Goal: Information Seeking & Learning: Check status

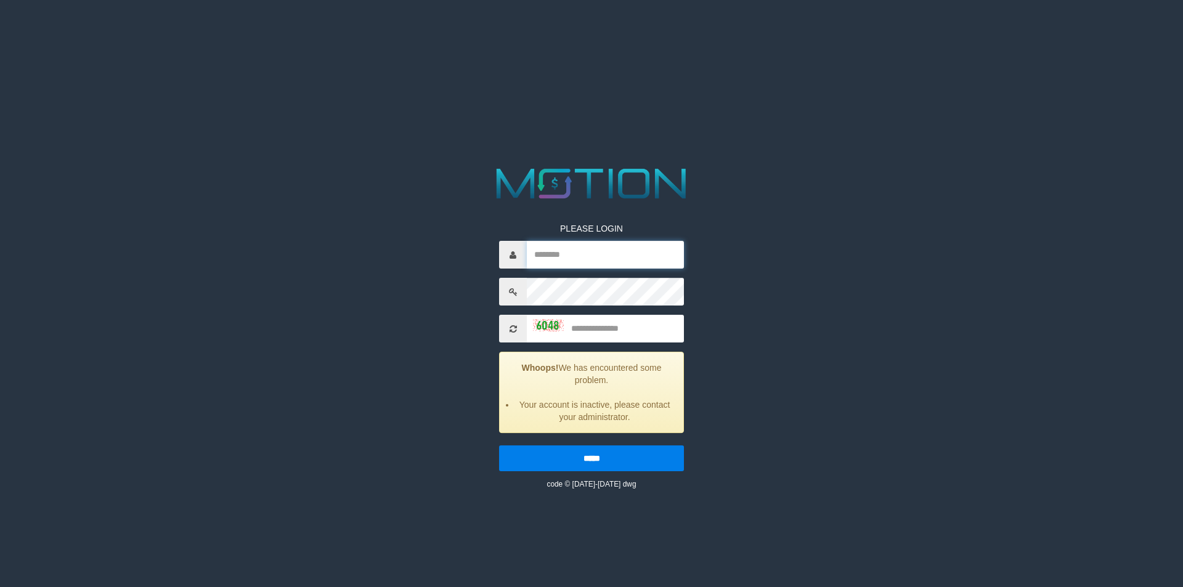
type input "********"
click at [610, 323] on input "text" at bounding box center [605, 329] width 157 height 28
type input "****"
click at [499, 445] on input "*****" at bounding box center [591, 458] width 185 height 26
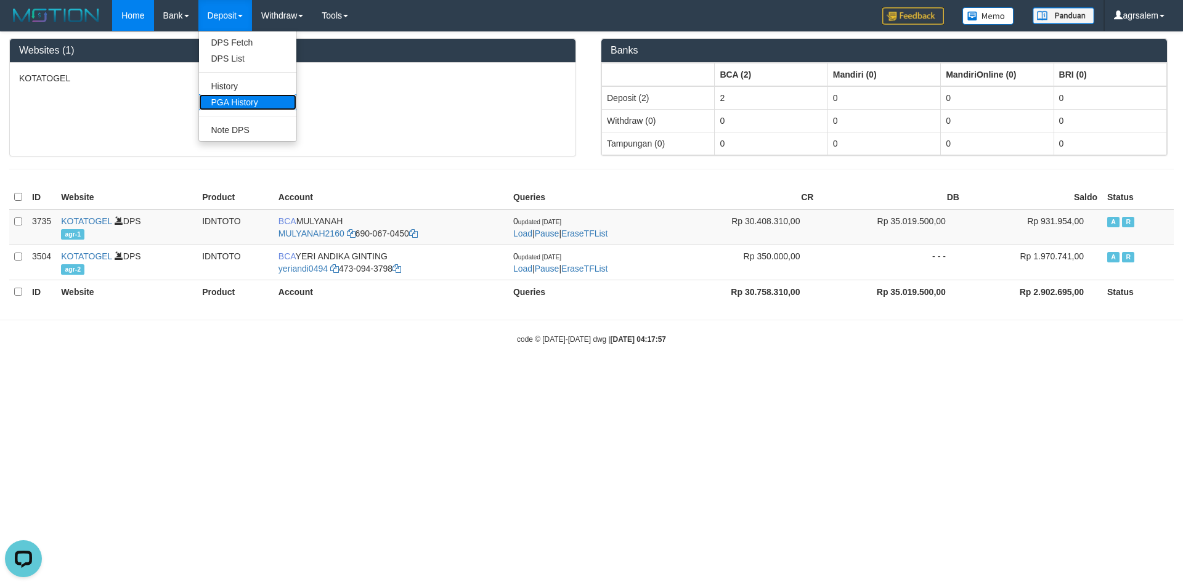
click at [241, 97] on link "PGA History" at bounding box center [247, 102] width 97 height 16
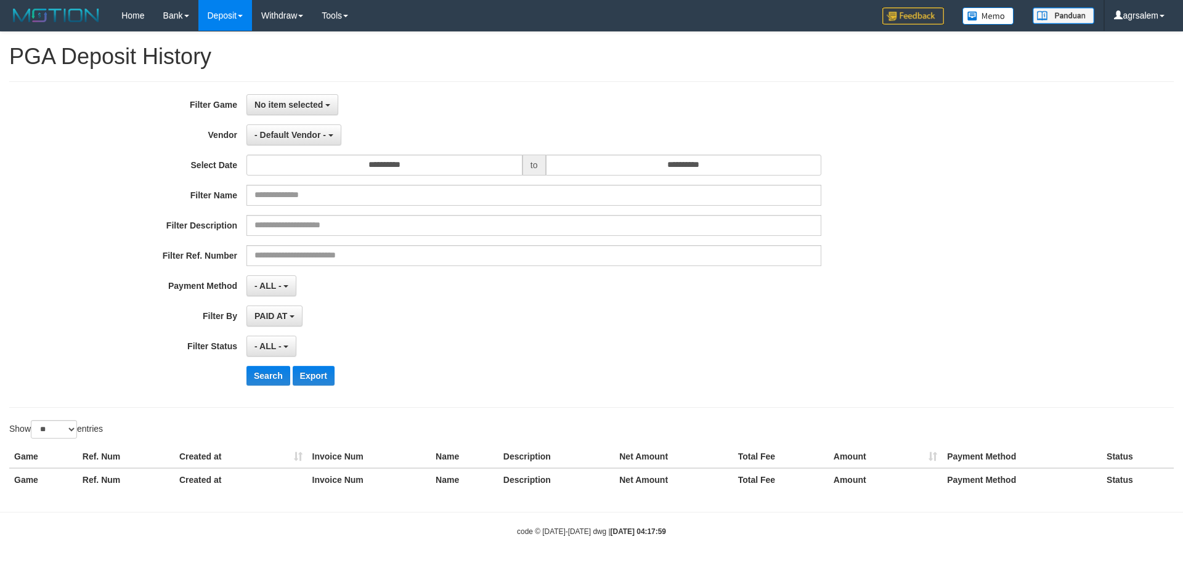
select select
select select "**"
click at [309, 110] on button "No item selected" at bounding box center [292, 104] width 92 height 21
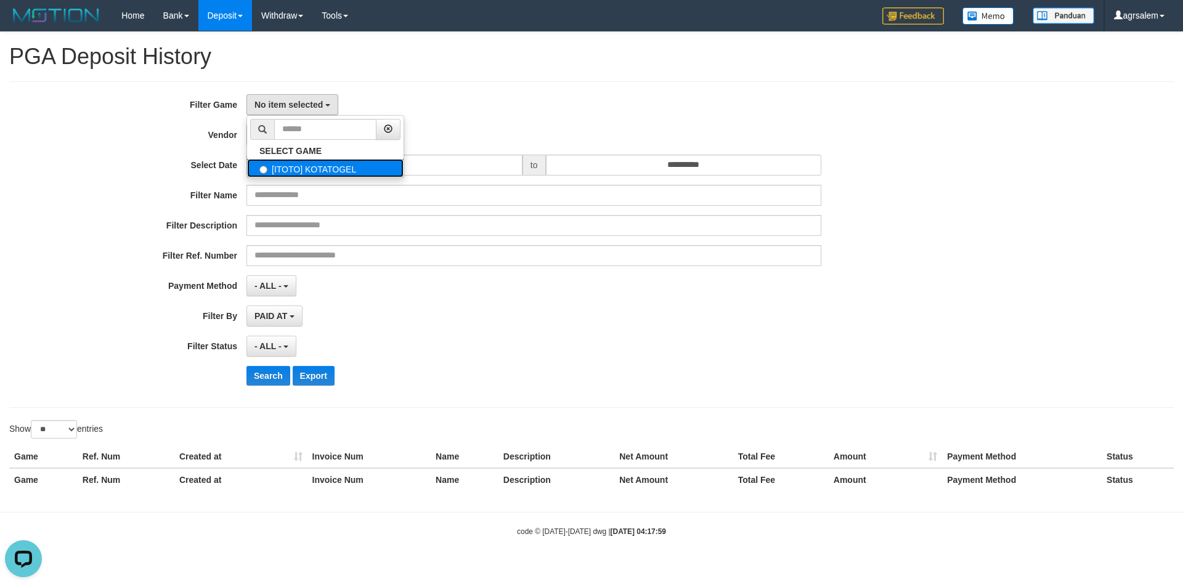
click at [313, 177] on label "[ITOTO] KOTATOGEL" at bounding box center [325, 168] width 156 height 18
select select "***"
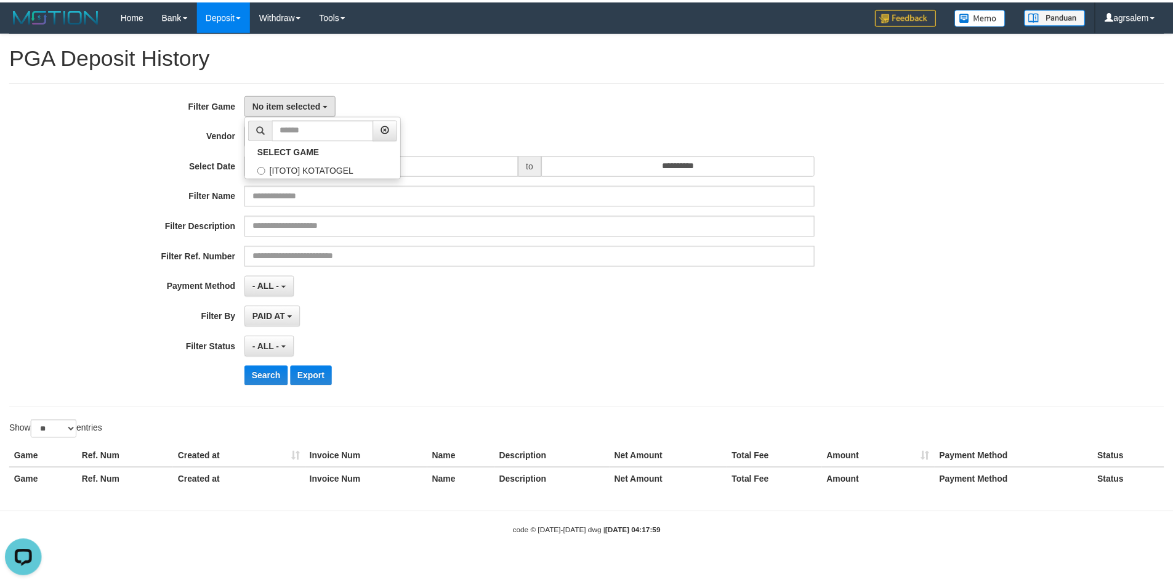
scroll to position [11, 0]
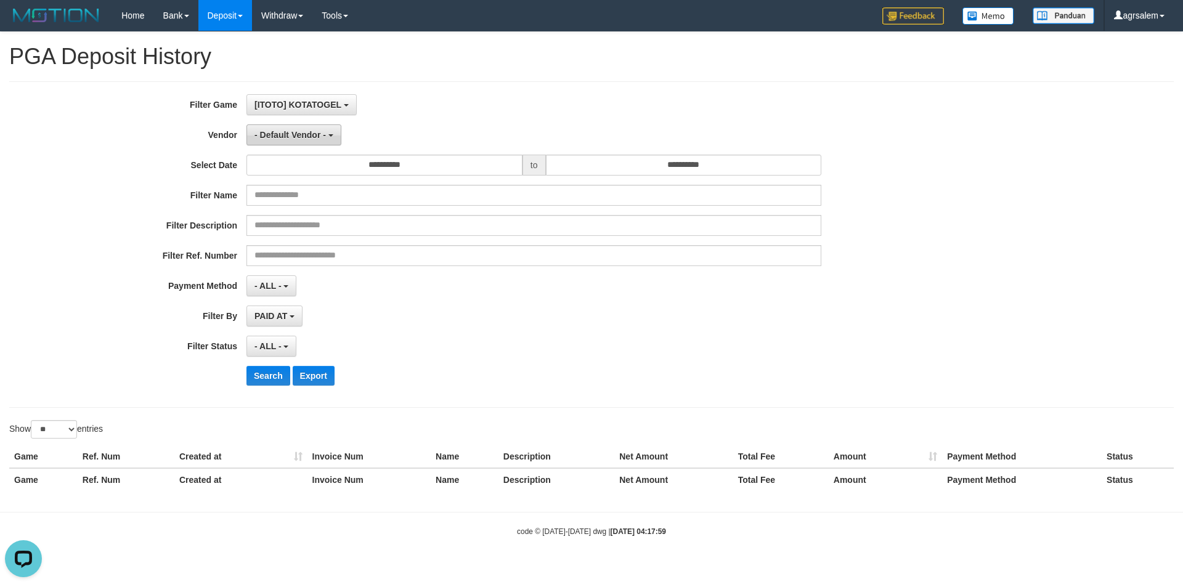
click at [301, 134] on span "- Default Vendor -" at bounding box center [289, 135] width 71 height 10
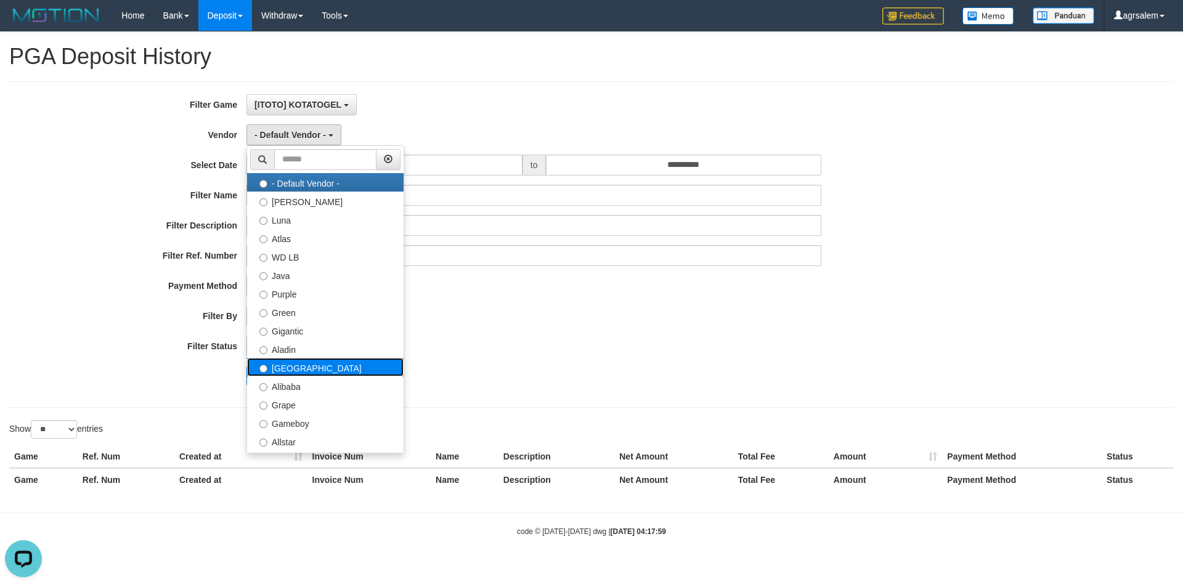
click at [297, 367] on label "Dubai" at bounding box center [325, 367] width 156 height 18
select select "**********"
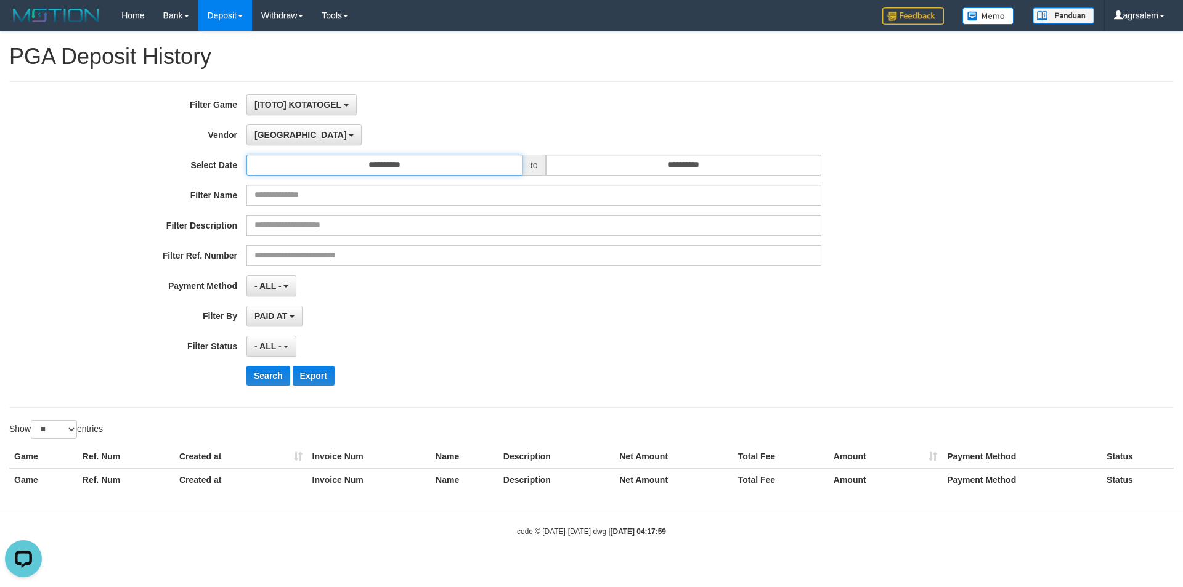
click at [343, 160] on input "**********" at bounding box center [384, 165] width 276 height 21
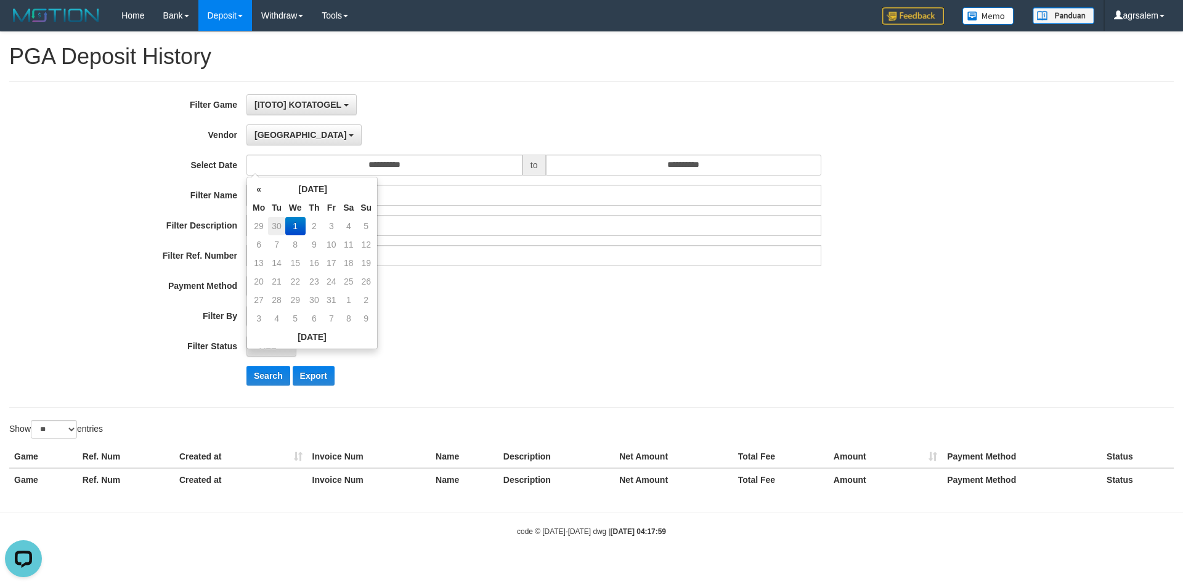
click at [277, 222] on td "30" at bounding box center [276, 226] width 17 height 18
type input "**********"
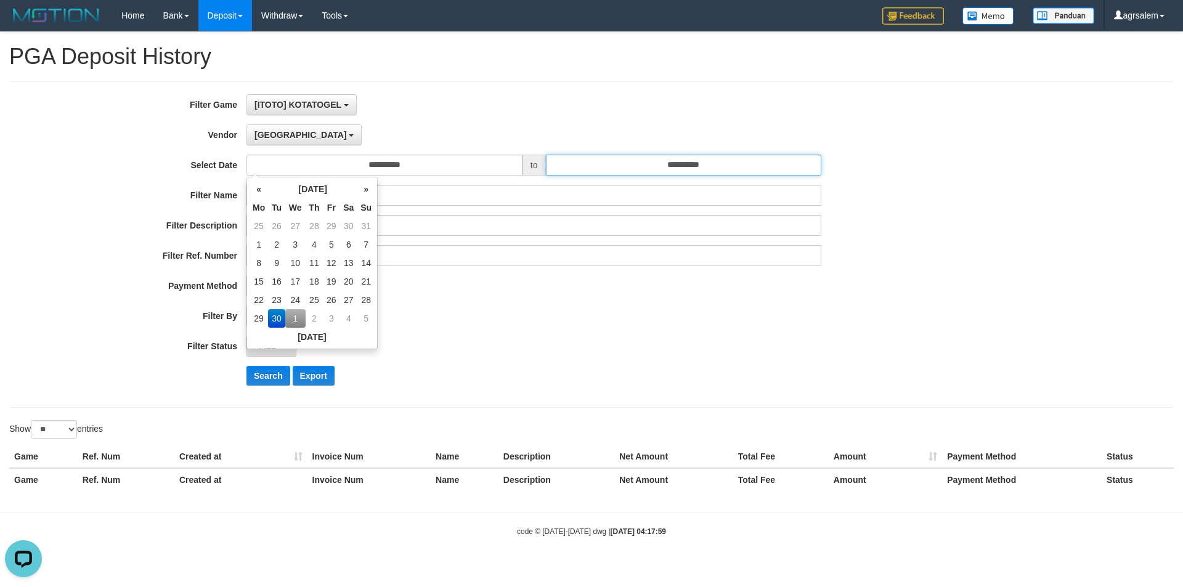
click at [690, 167] on input "**********" at bounding box center [684, 165] width 276 height 21
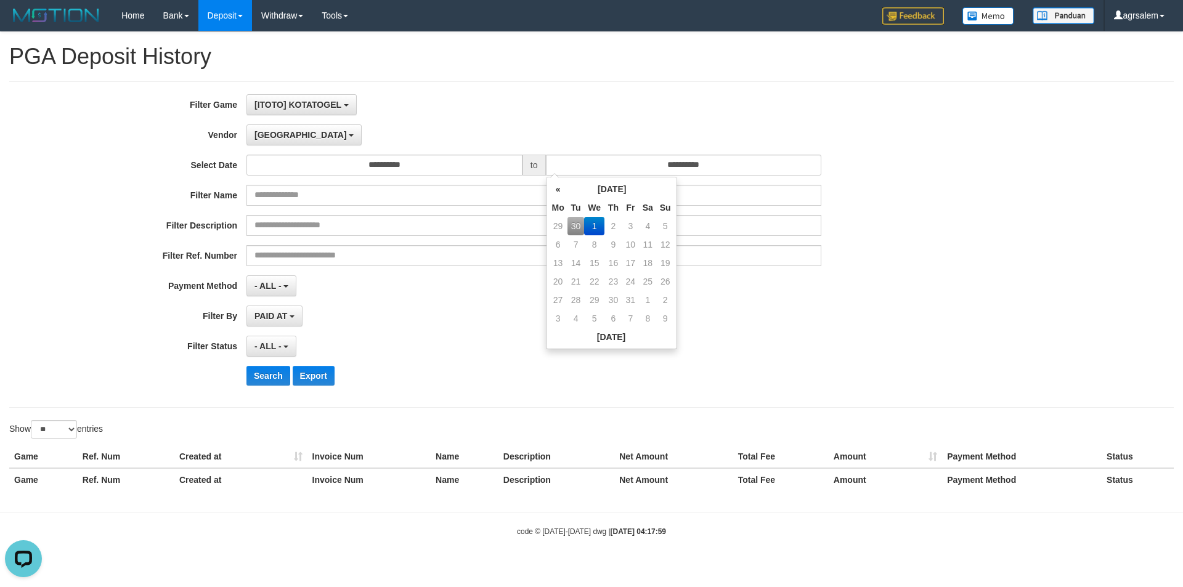
click at [573, 226] on td "30" at bounding box center [575, 226] width 17 height 18
type input "**********"
click at [724, 275] on div "- ALL - SELECT ALL - ALL - SELECT PAYMENT METHOD Mandiri BNI OVO CIMB BRI MAYBA…" at bounding box center [533, 285] width 575 height 21
click at [272, 345] on span "- ALL -" at bounding box center [267, 346] width 27 height 10
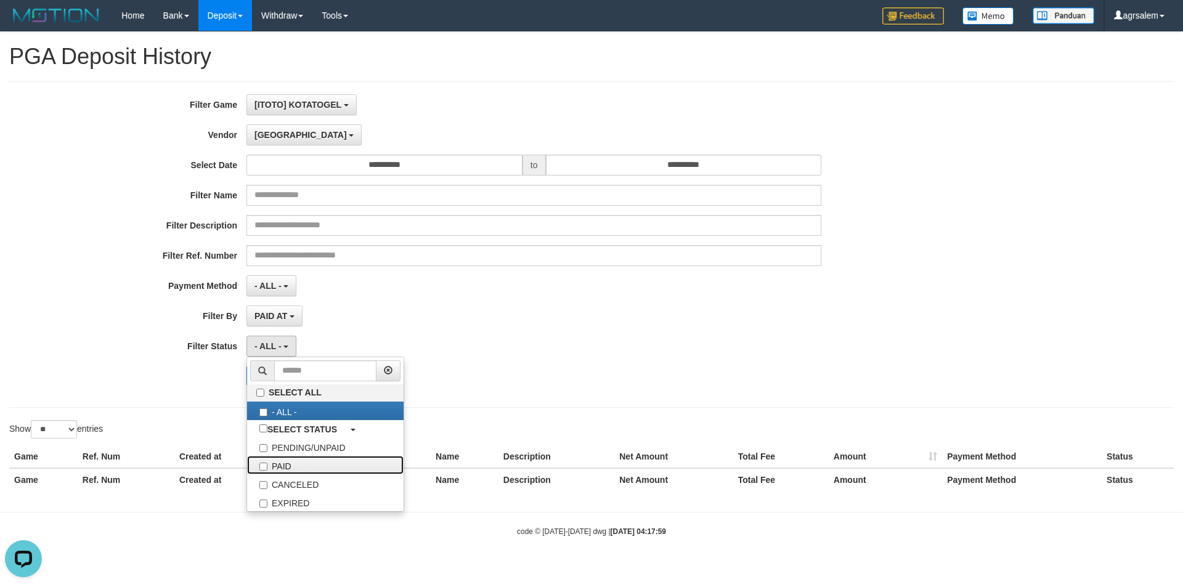
drag, startPoint x: 288, startPoint y: 464, endPoint x: 540, endPoint y: 392, distance: 262.8
click at [289, 464] on label "PAID" at bounding box center [325, 465] width 156 height 18
drag, startPoint x: 714, startPoint y: 360, endPoint x: 660, endPoint y: 380, distance: 57.9
click at [695, 372] on div "**********" at bounding box center [492, 244] width 985 height 301
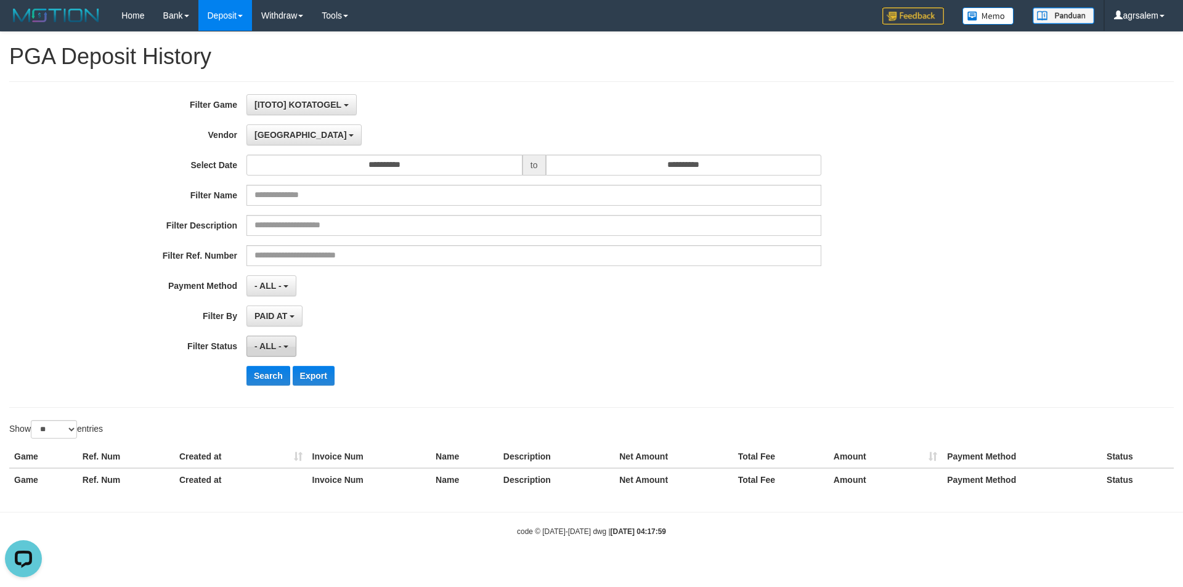
click at [257, 339] on button "- ALL -" at bounding box center [271, 346] width 50 height 21
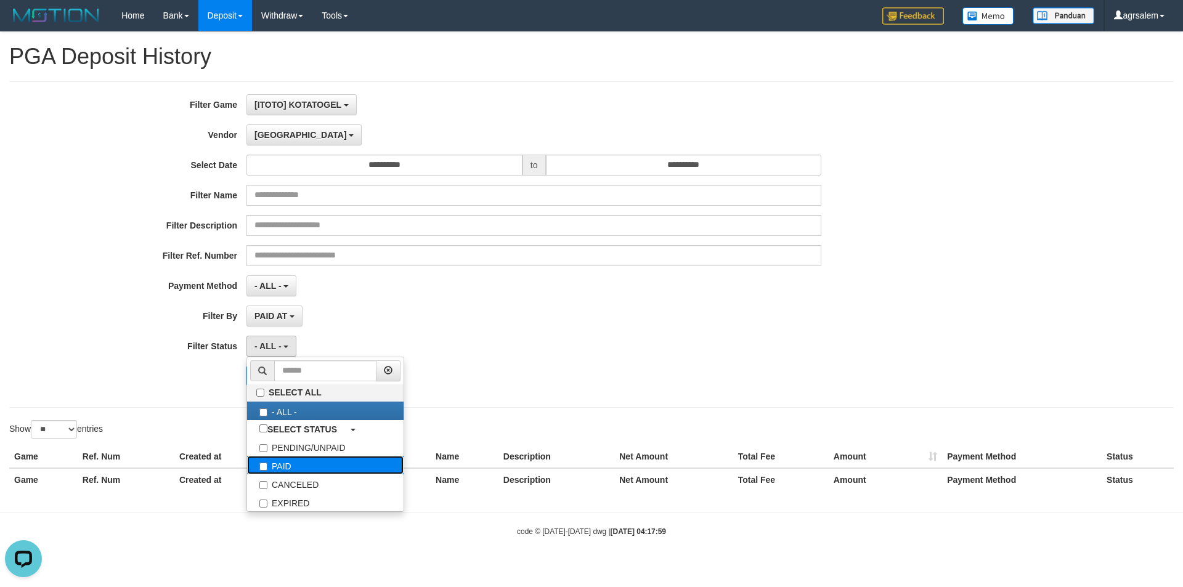
click at [281, 469] on label "PAID" at bounding box center [325, 465] width 156 height 18
select select "*"
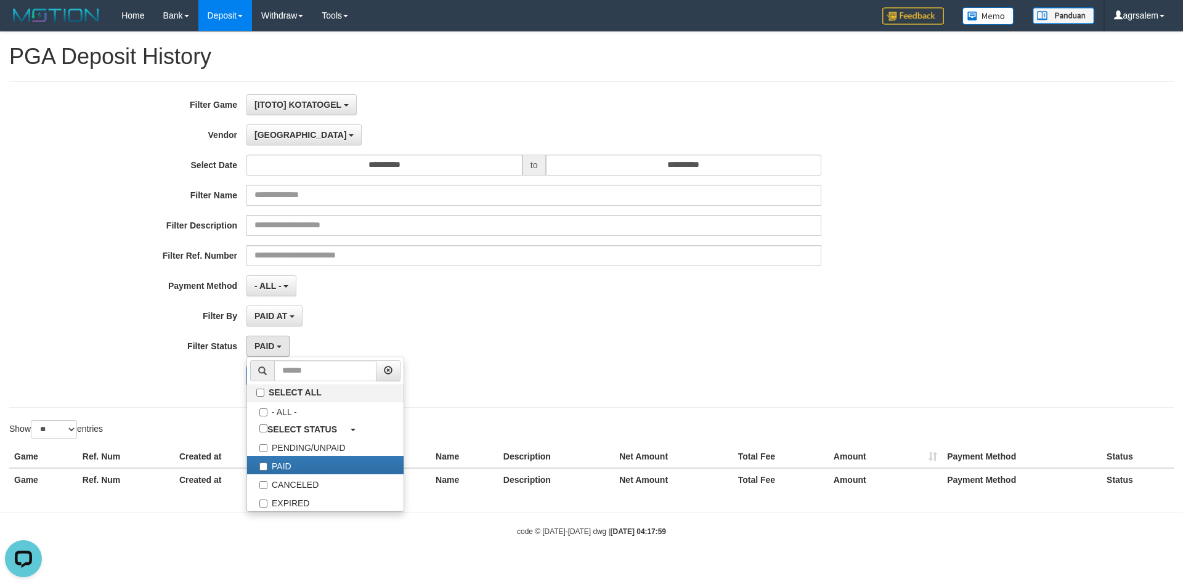
drag, startPoint x: 664, startPoint y: 392, endPoint x: 308, endPoint y: 402, distance: 356.1
click at [573, 402] on div "**********" at bounding box center [591, 244] width 1164 height 326
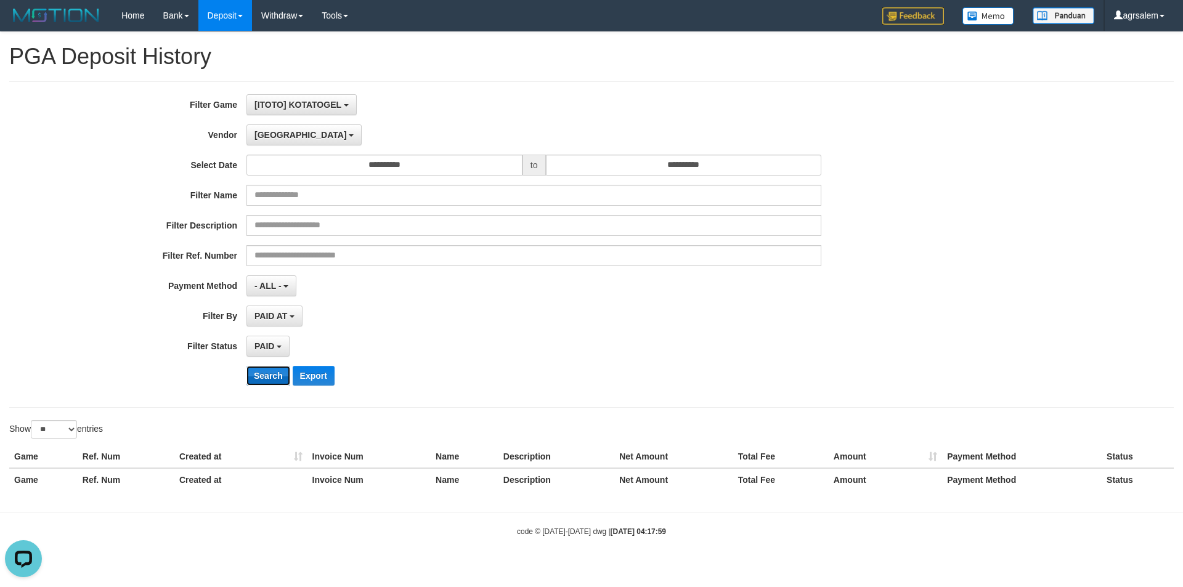
click at [265, 376] on button "Search" at bounding box center [268, 376] width 44 height 20
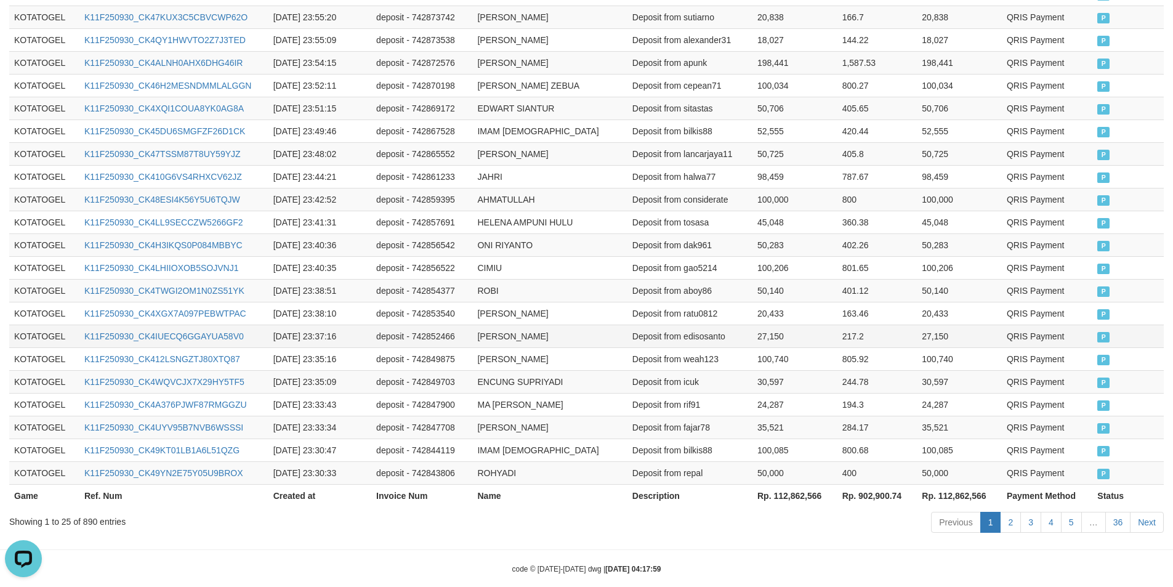
scroll to position [572, 0]
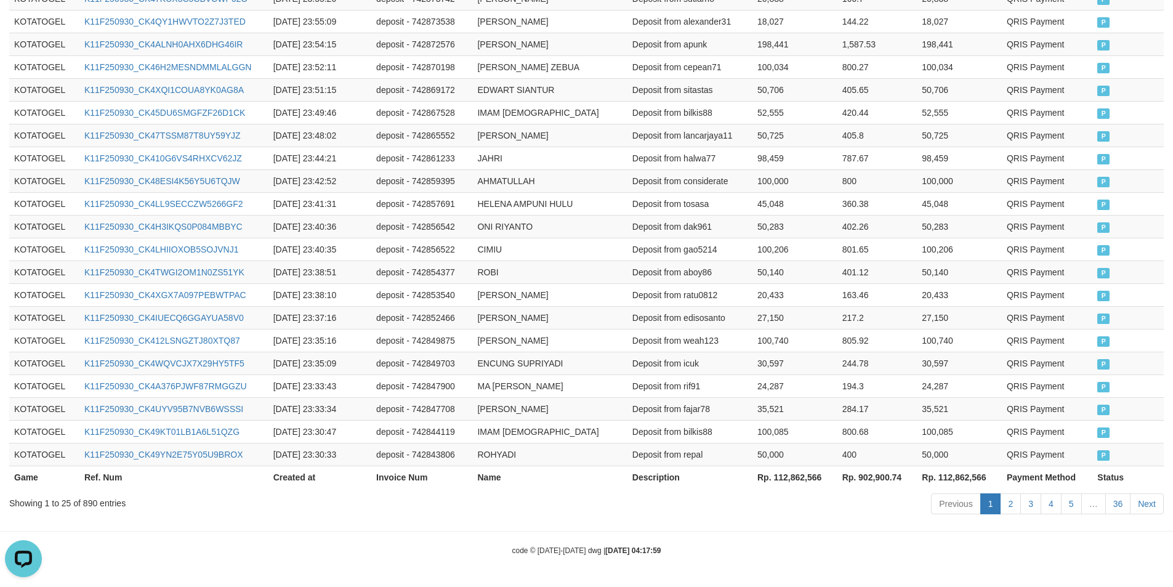
click at [783, 474] on th "Rp. 112,862,566" at bounding box center [795, 477] width 85 height 23
copy th "112,862,566"
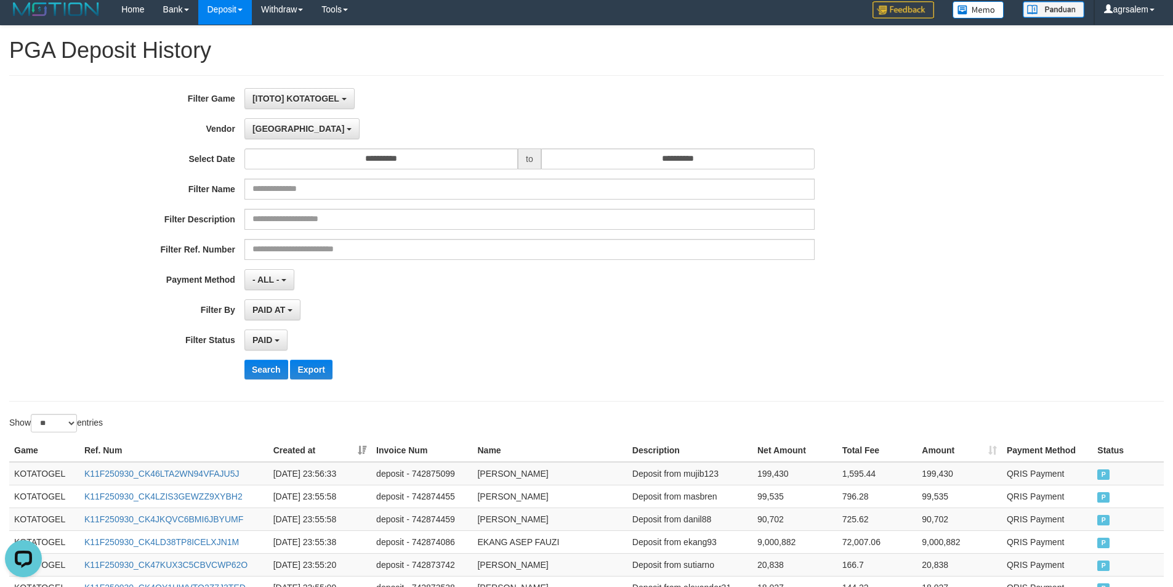
scroll to position [0, 0]
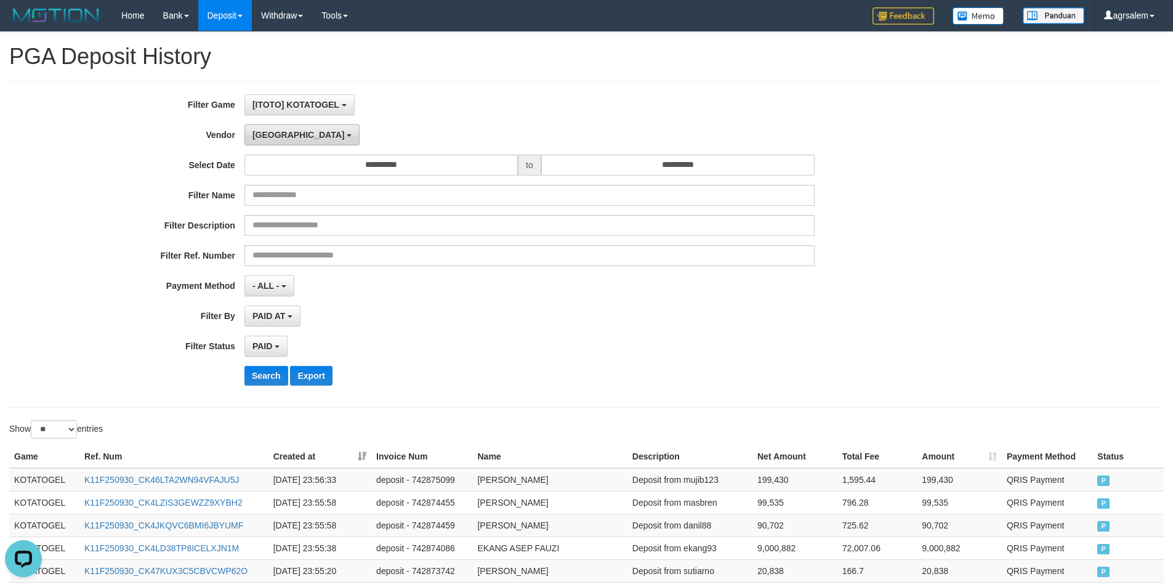
click at [275, 129] on button "Dubai" at bounding box center [302, 134] width 115 height 21
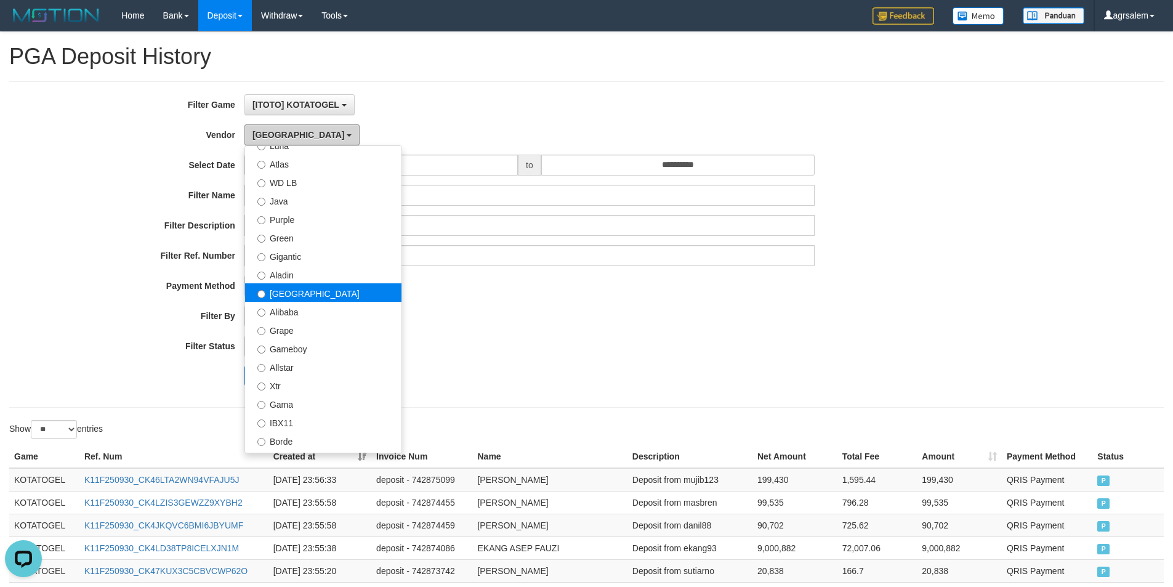
scroll to position [82, 0]
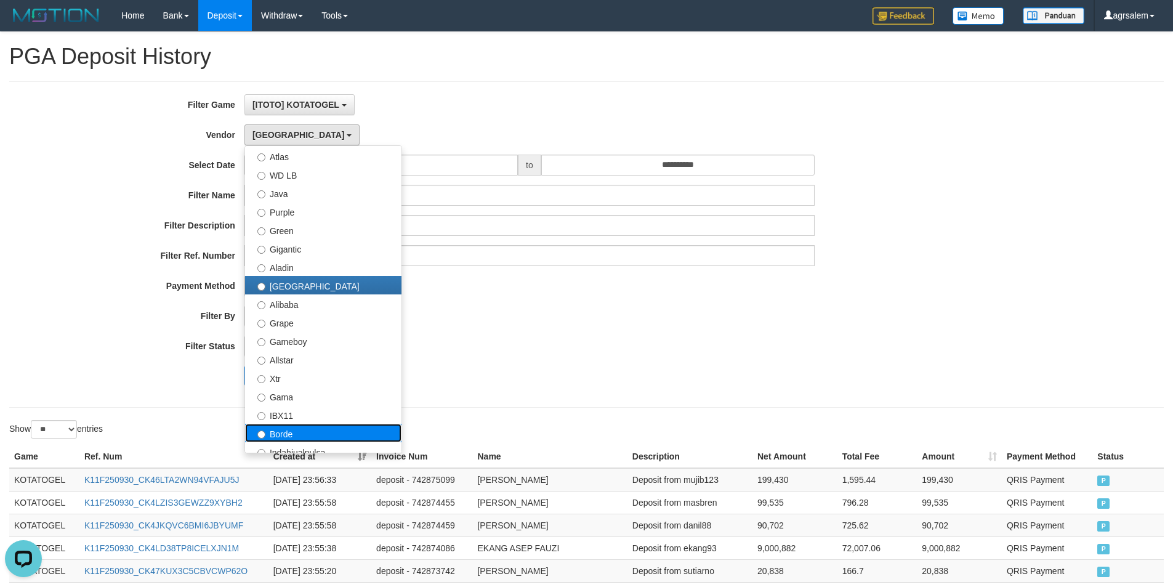
click at [299, 432] on label "Borde" at bounding box center [323, 433] width 156 height 18
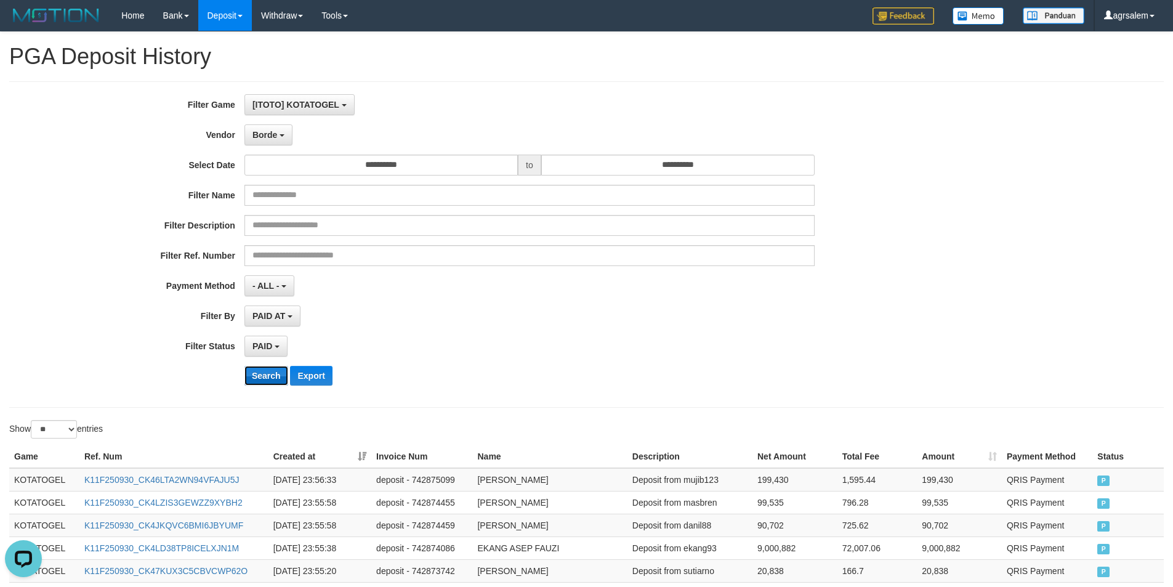
click at [276, 376] on button "Search" at bounding box center [267, 376] width 44 height 20
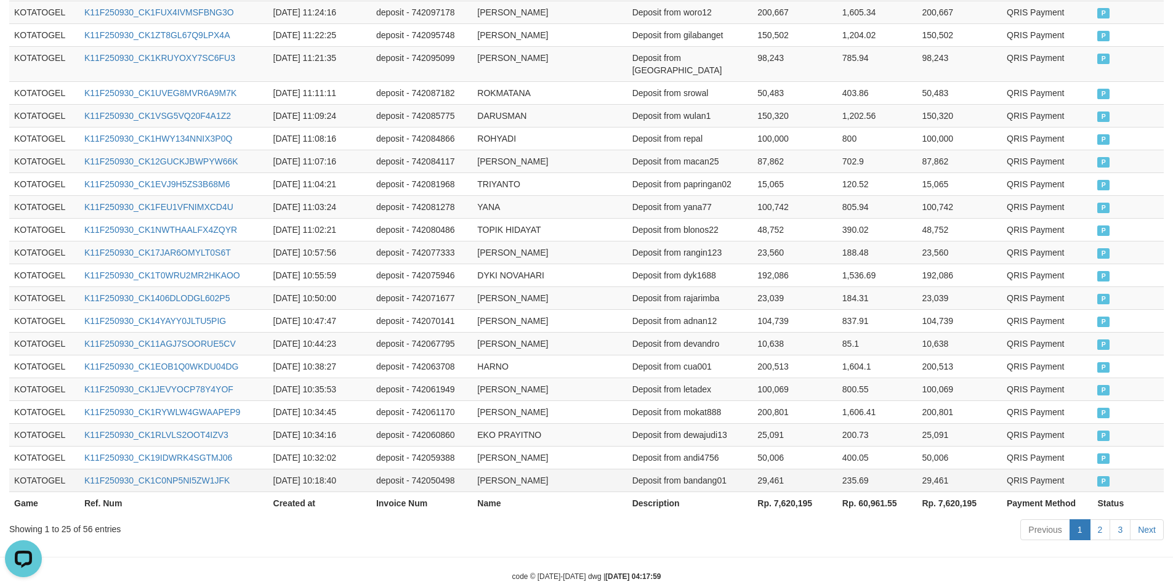
scroll to position [572, 0]
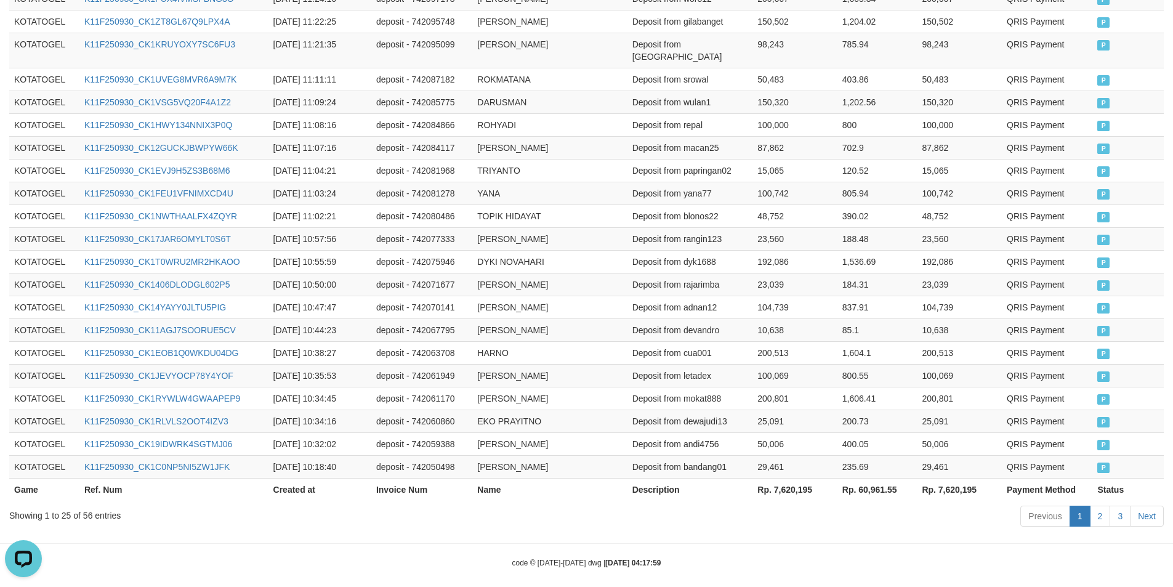
click at [787, 478] on th "Rp. 7,620,195" at bounding box center [795, 489] width 85 height 23
copy th "7,620,195"
click at [787, 478] on th "Rp. 7,620,195" at bounding box center [795, 489] width 85 height 23
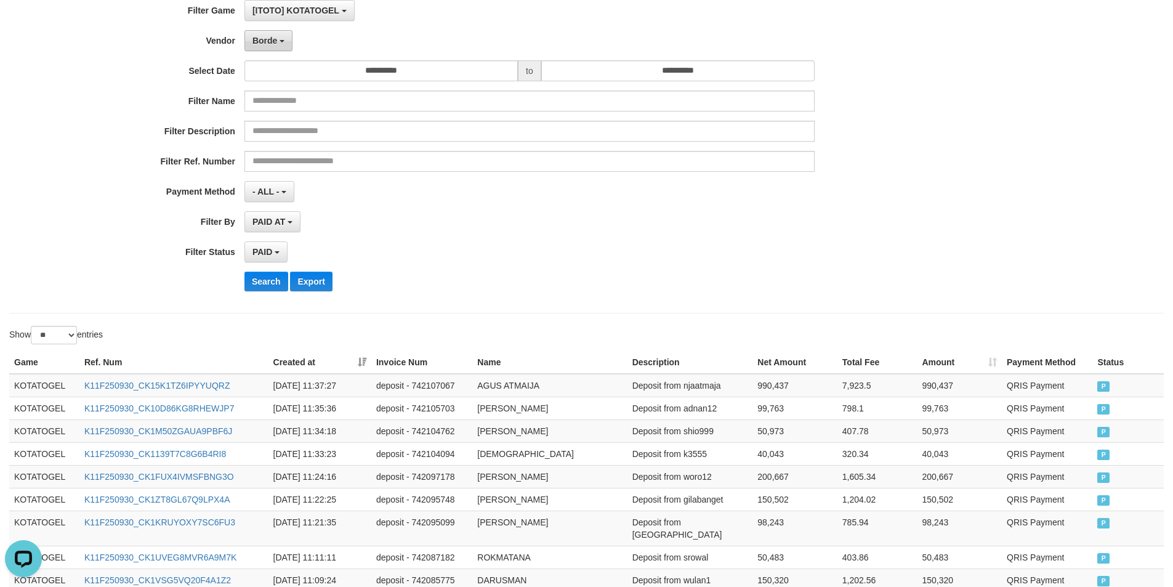
scroll to position [79, 0]
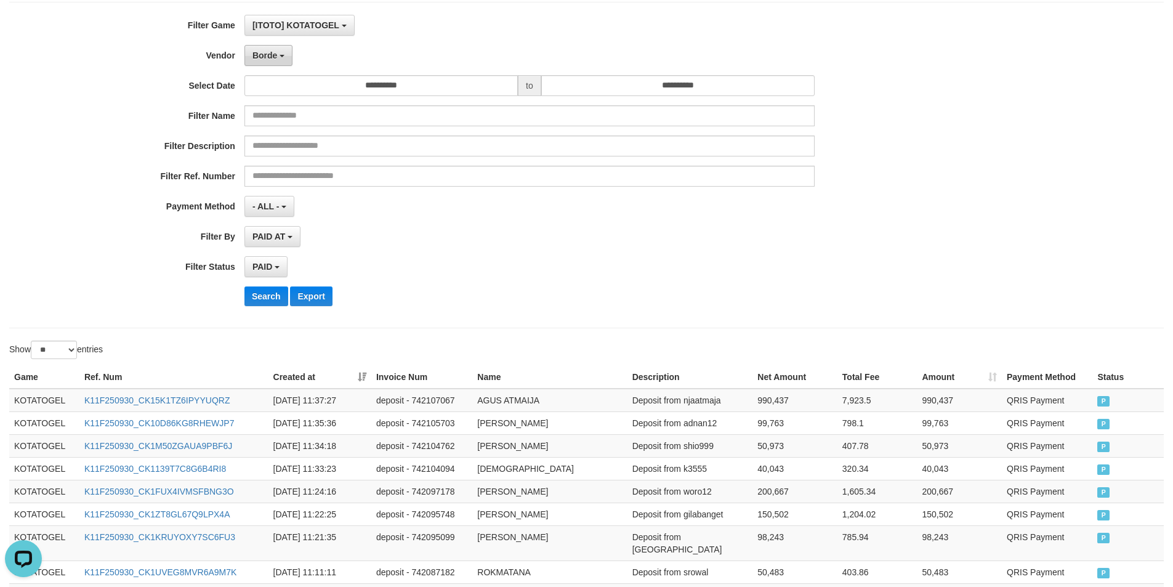
click at [277, 52] on button "Borde" at bounding box center [269, 55] width 48 height 21
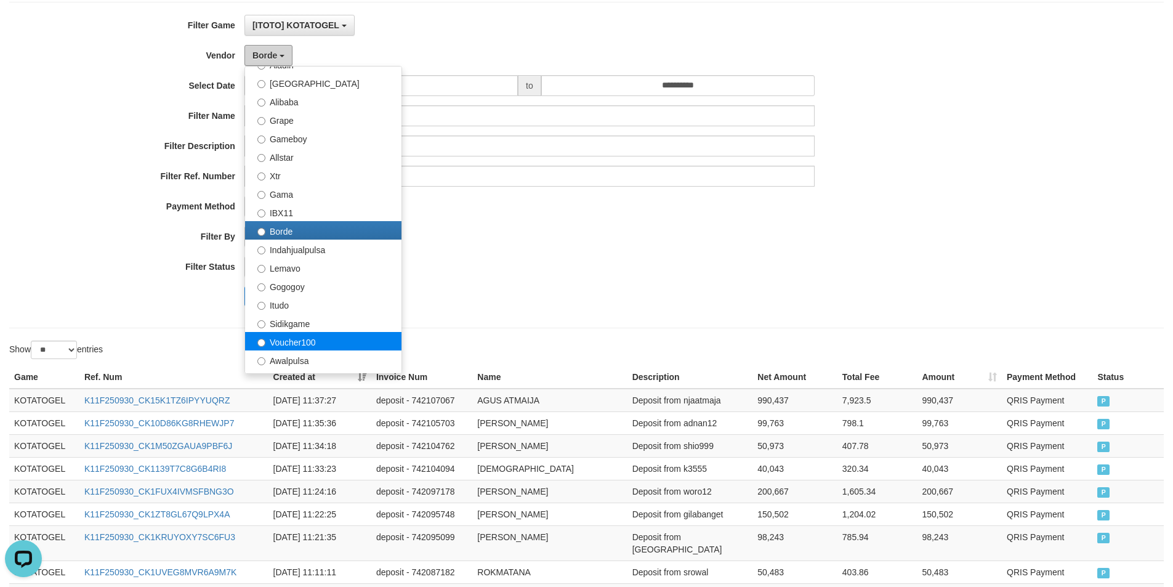
scroll to position [246, 0]
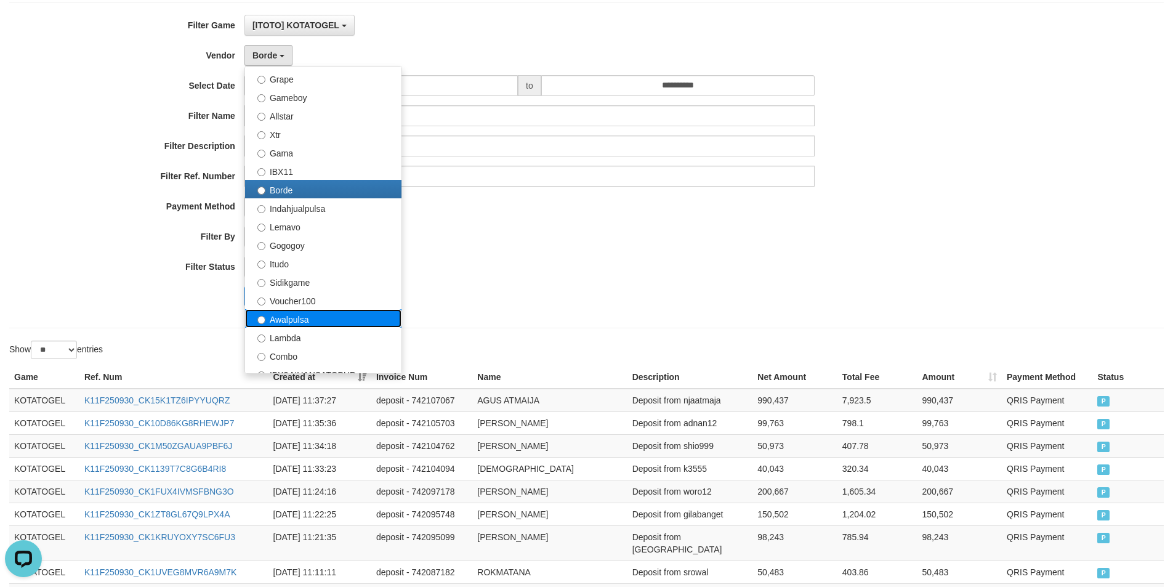
click at [302, 315] on label "Awalpulsa" at bounding box center [323, 318] width 156 height 18
select select "**********"
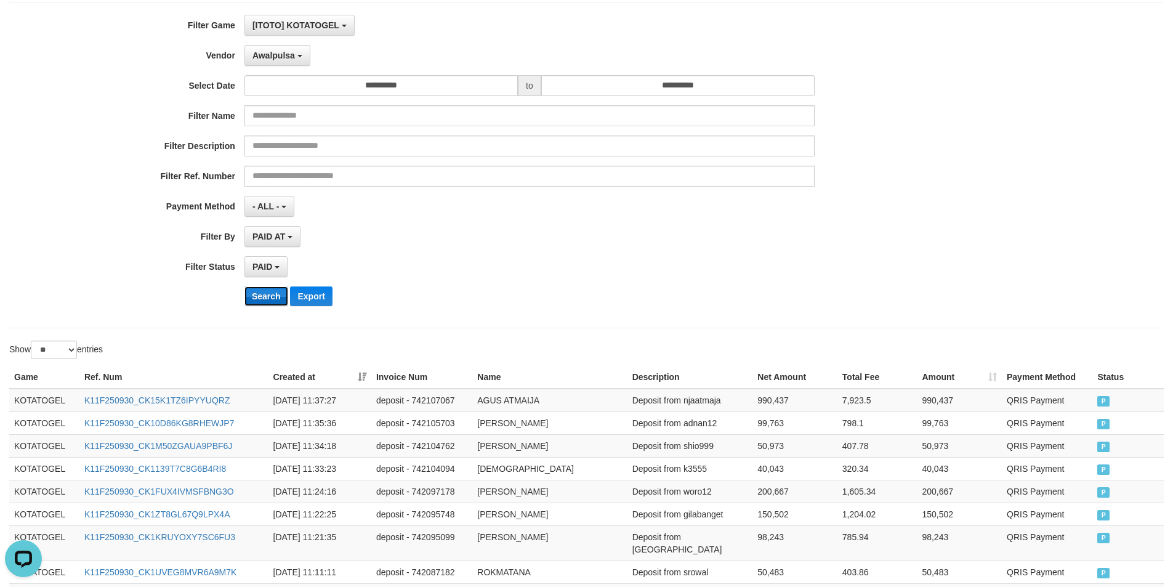
click at [258, 293] on button "Search" at bounding box center [267, 296] width 44 height 20
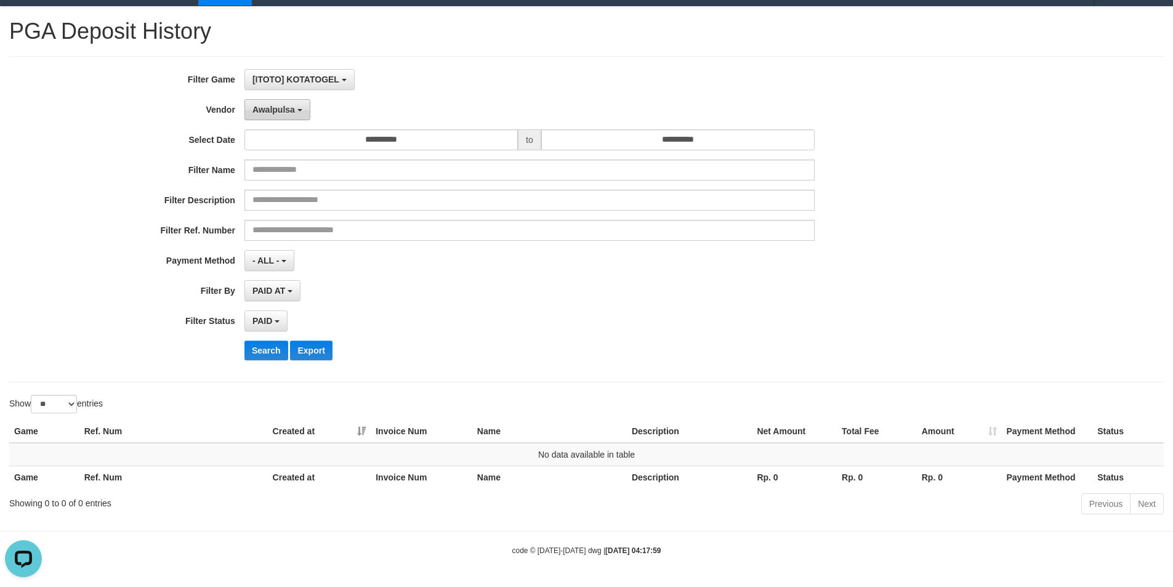
click at [283, 110] on span "Awalpulsa" at bounding box center [274, 110] width 42 height 10
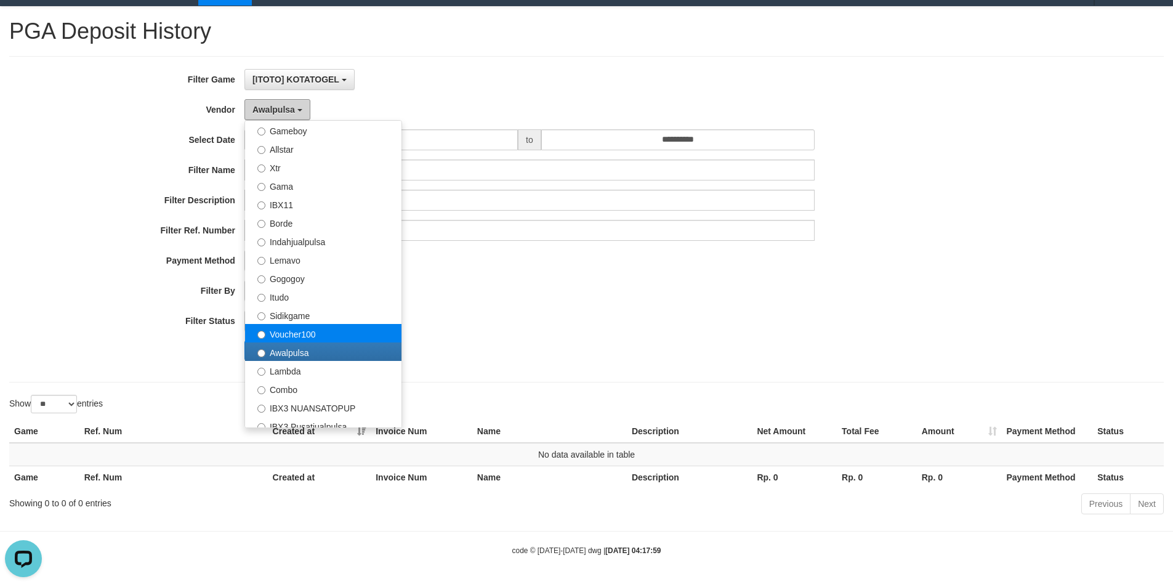
scroll to position [288, 0]
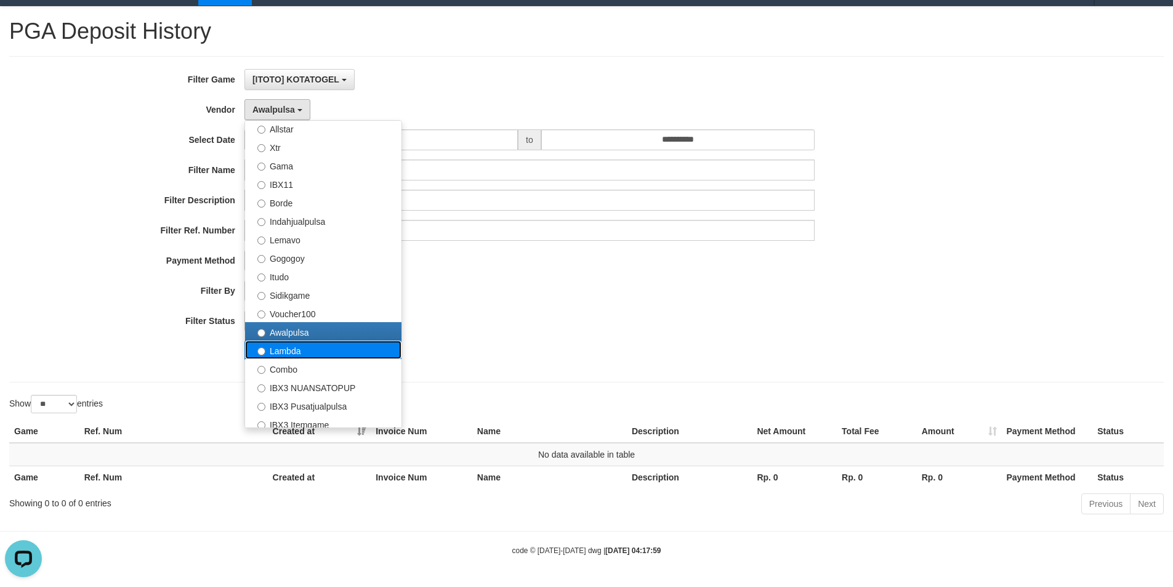
click at [296, 350] on label "Lambda" at bounding box center [323, 350] width 156 height 18
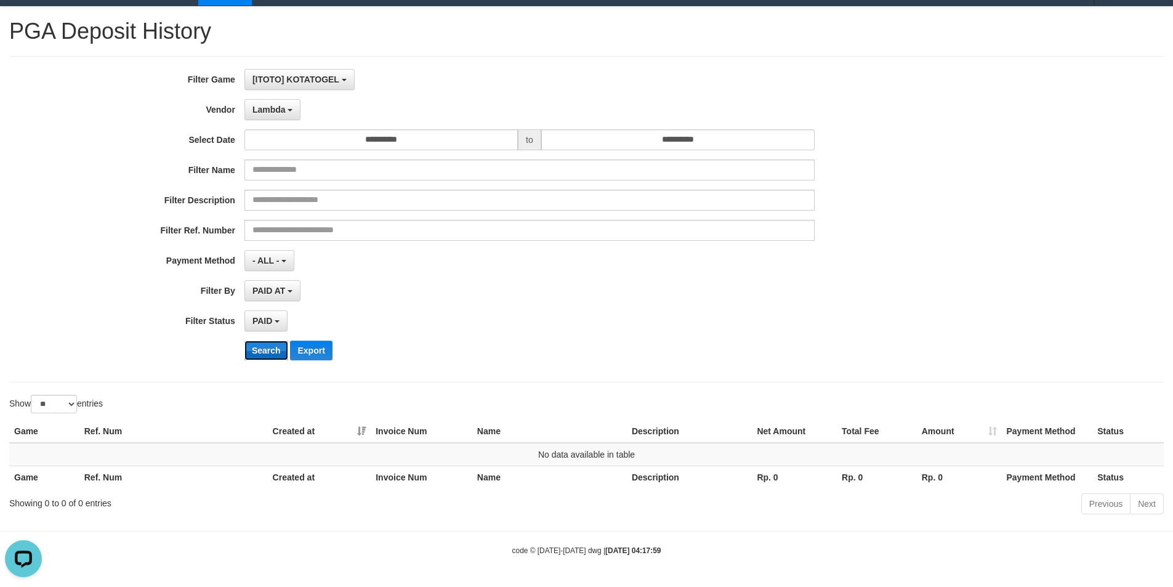
click at [269, 351] on button "Search" at bounding box center [267, 351] width 44 height 20
drag, startPoint x: 275, startPoint y: 110, endPoint x: 284, endPoint y: 135, distance: 26.7
click at [280, 113] on span "Lambda" at bounding box center [269, 110] width 33 height 10
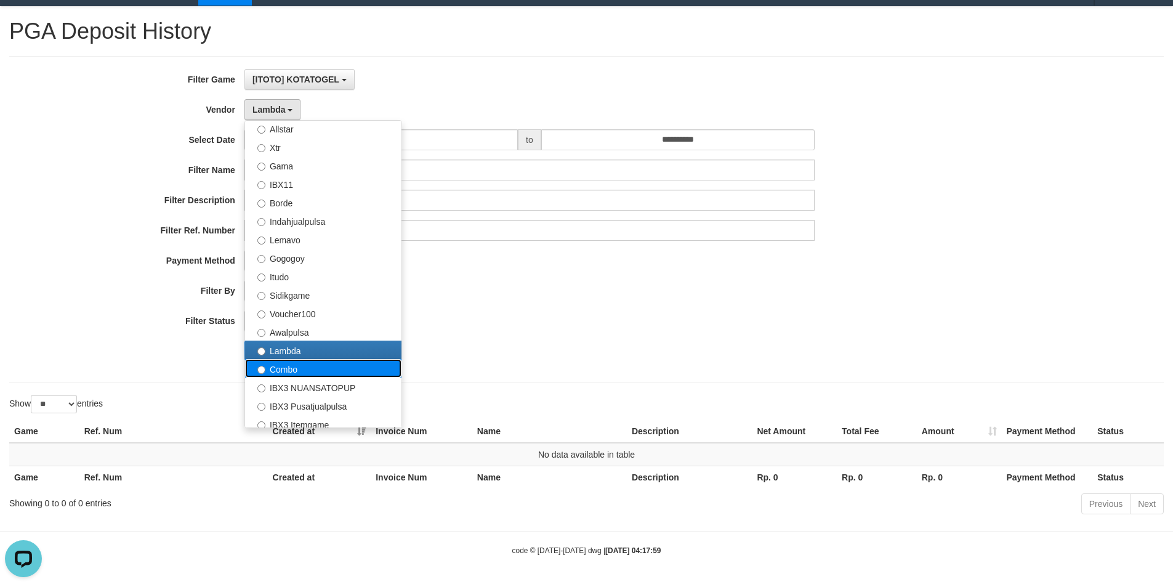
click at [285, 371] on label "Combo" at bounding box center [323, 368] width 156 height 18
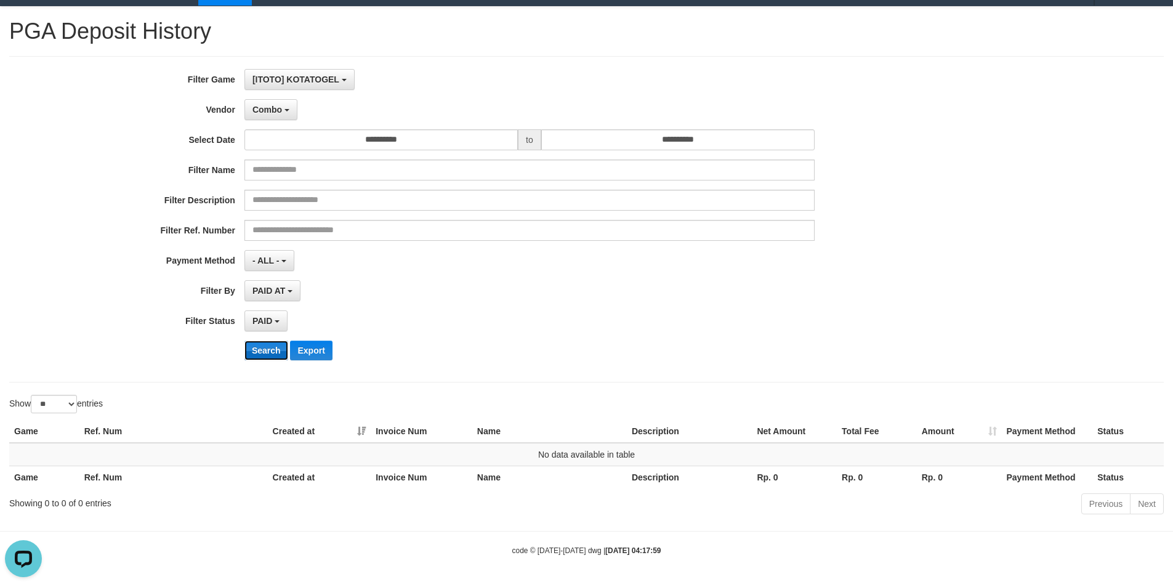
click at [269, 358] on button "Search" at bounding box center [267, 351] width 44 height 20
click at [271, 107] on span "Combo" at bounding box center [268, 110] width 30 height 10
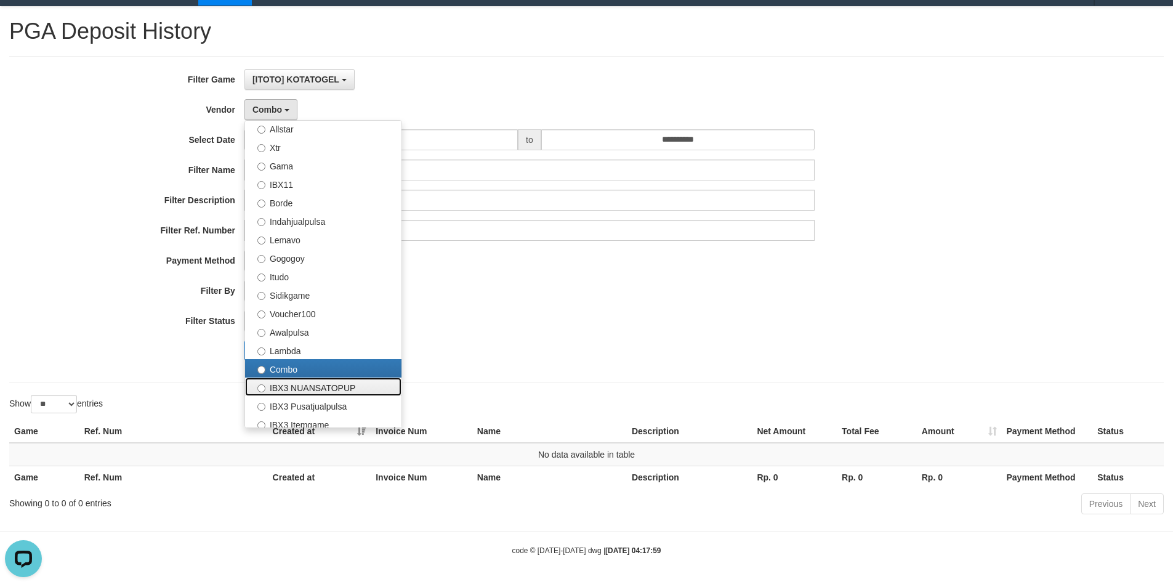
click at [293, 390] on label "IBX3 NUANSATOPUP" at bounding box center [323, 387] width 156 height 18
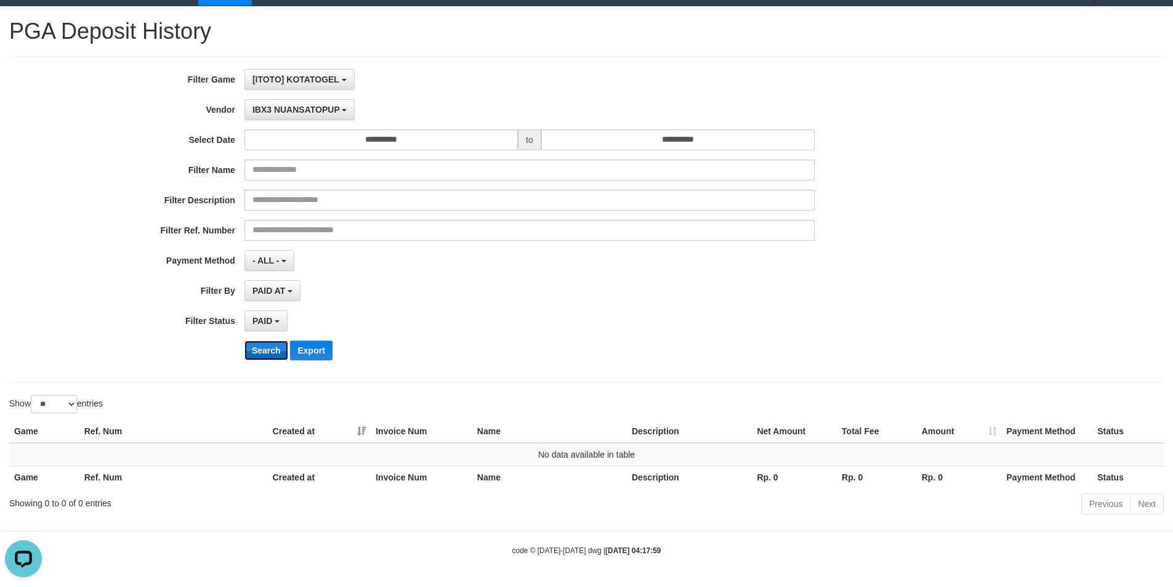
click at [273, 352] on button "Search" at bounding box center [267, 351] width 44 height 20
click at [275, 115] on button "IBX3 NUANSATOPUP" at bounding box center [300, 109] width 110 height 21
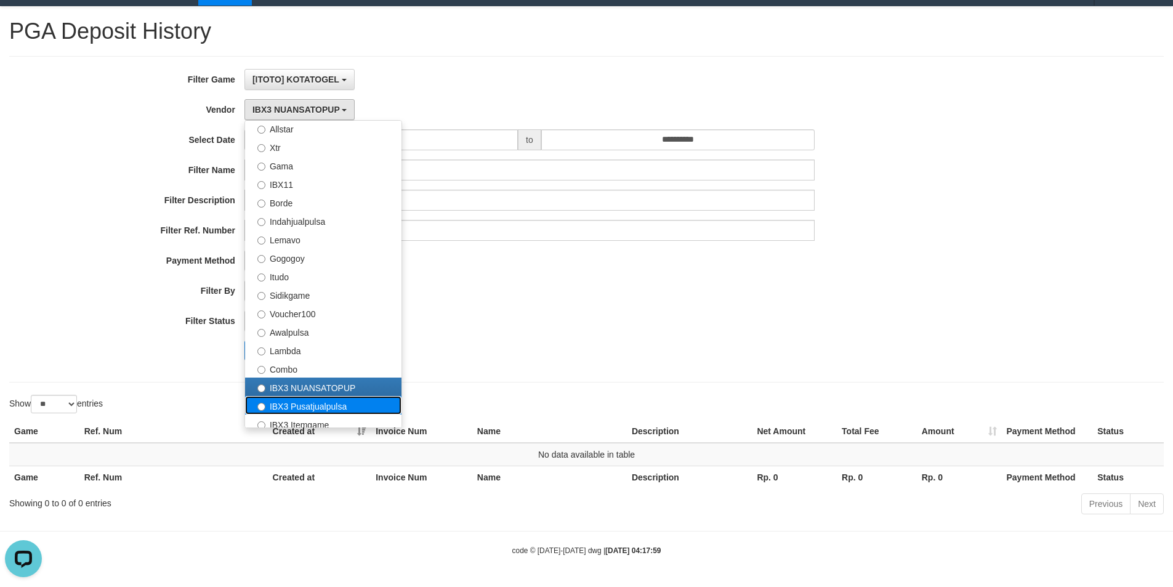
click at [283, 401] on label "IBX3 Pusatjualpulsa" at bounding box center [323, 405] width 156 height 18
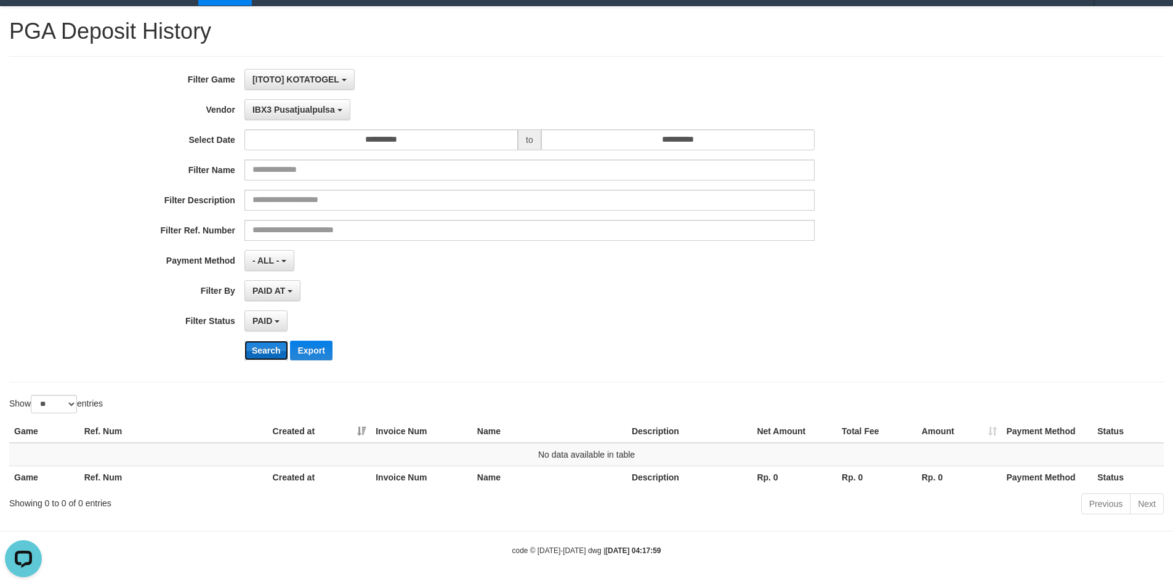
click at [265, 349] on button "Search" at bounding box center [267, 351] width 44 height 20
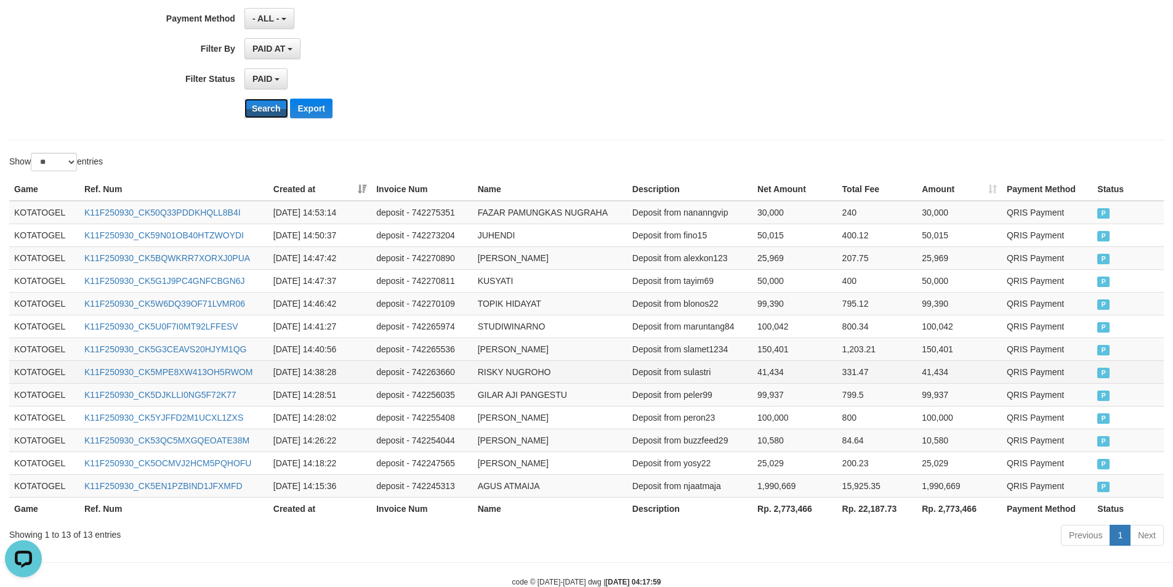
scroll to position [299, 0]
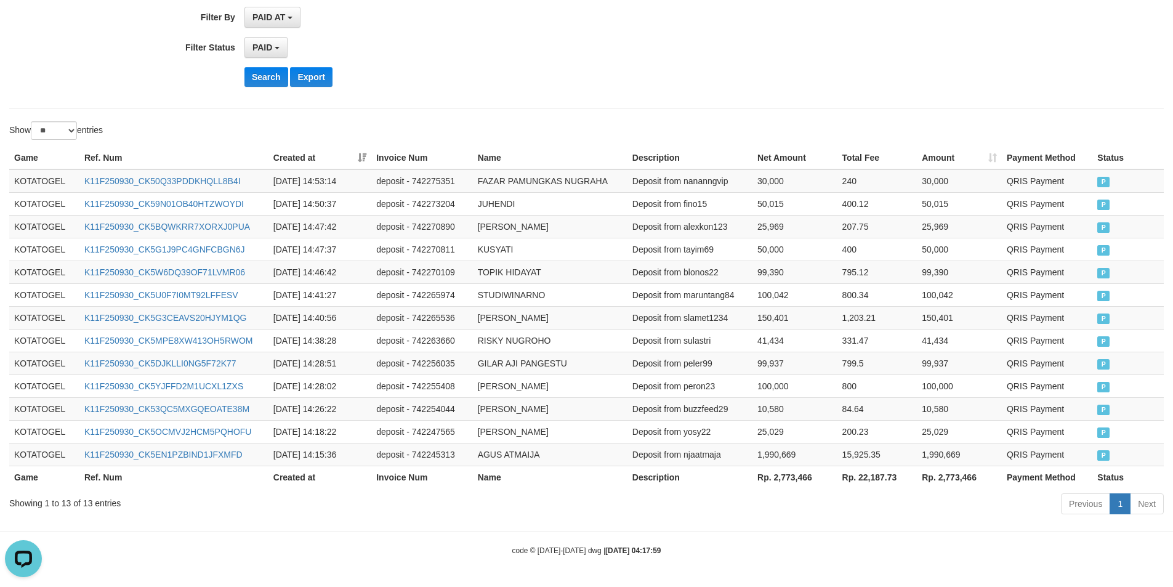
click at [780, 474] on th "Rp. 2,773,466" at bounding box center [795, 477] width 85 height 23
copy th "2,773,466"
click at [780, 474] on th "Rp. 2,773,466" at bounding box center [795, 477] width 85 height 23
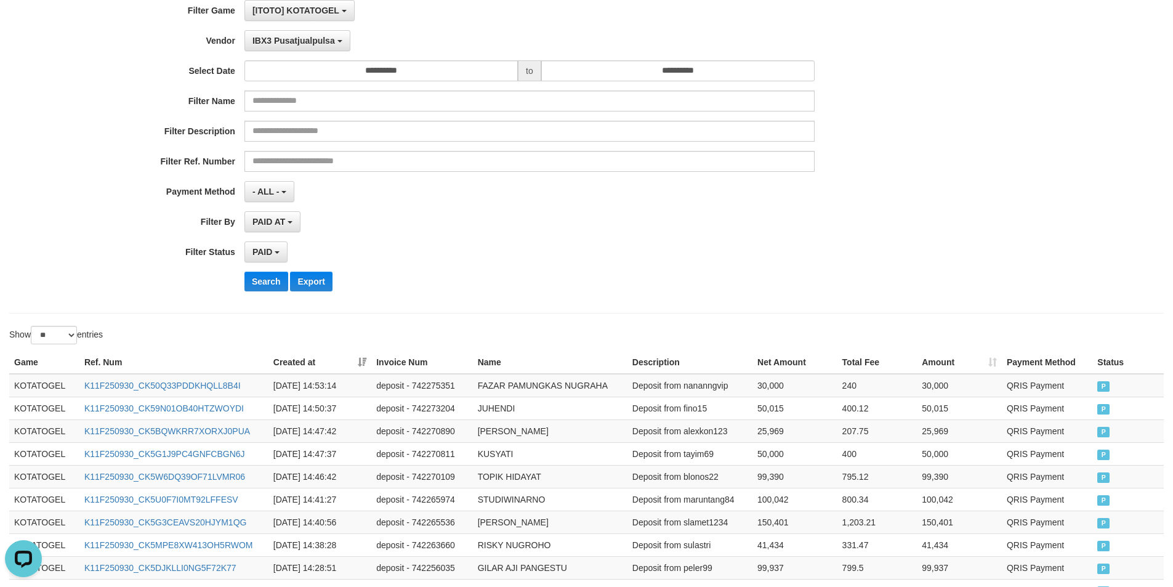
scroll to position [94, 0]
click at [279, 44] on span "IBX3 Pusatjualpulsa" at bounding box center [294, 41] width 83 height 10
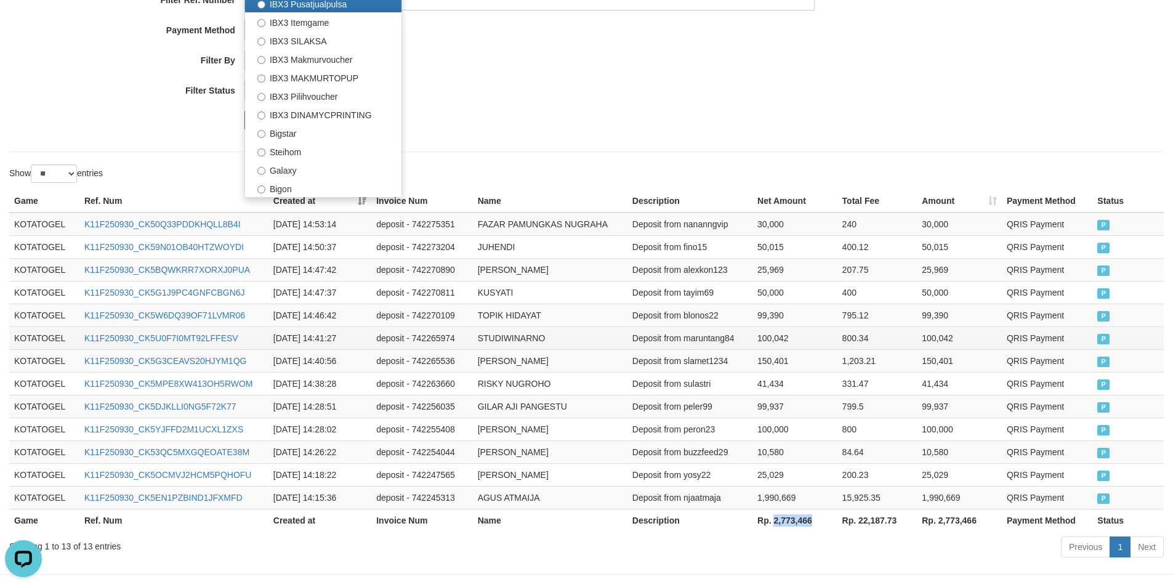
scroll to position [257, 0]
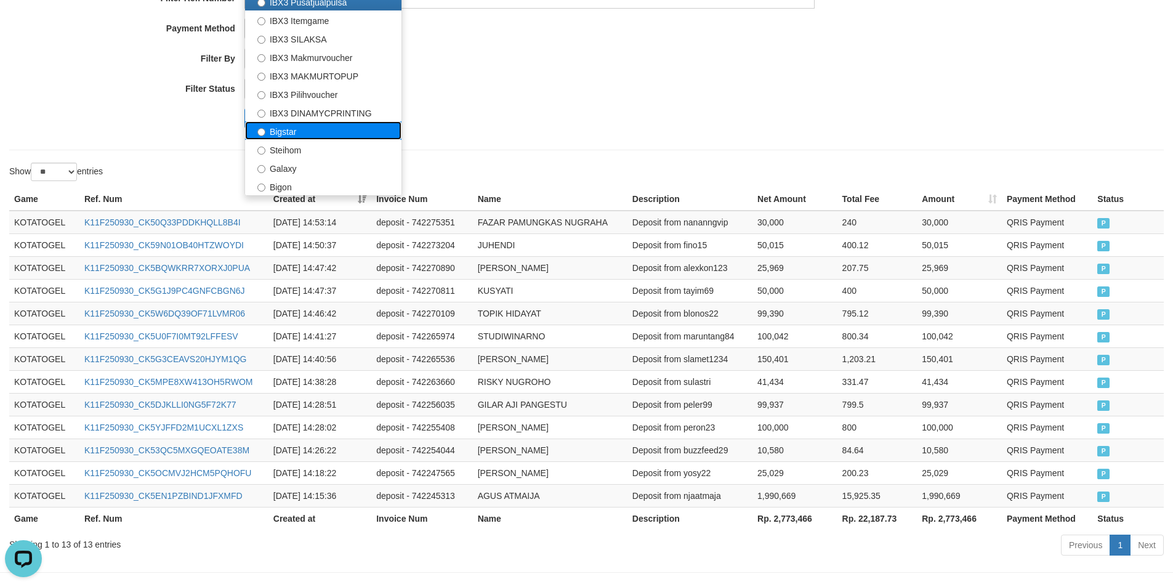
click at [296, 133] on label "Bigstar" at bounding box center [323, 130] width 156 height 18
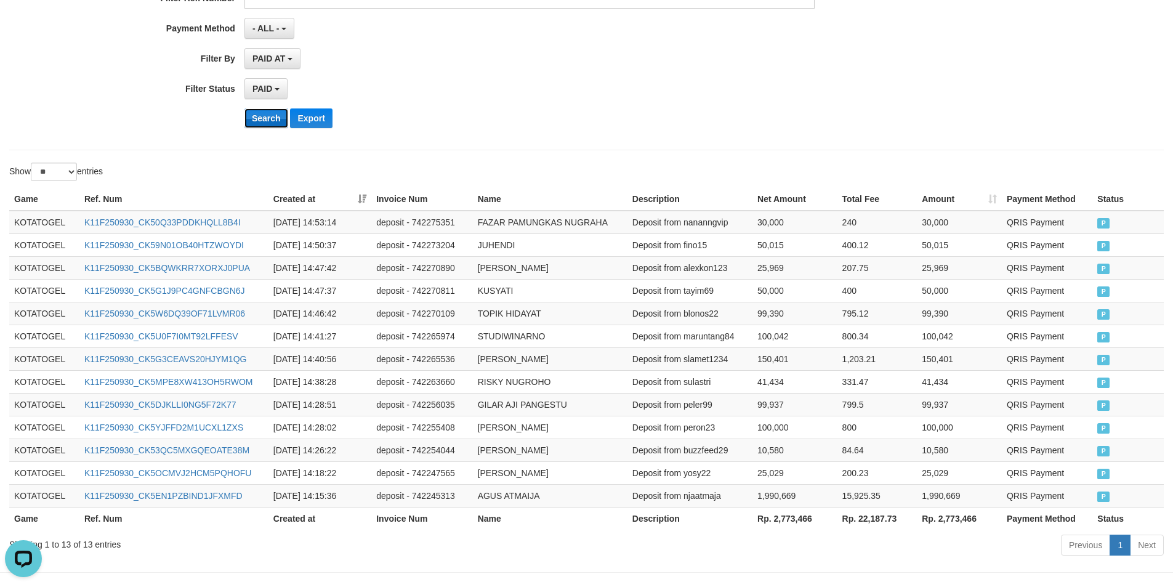
click at [270, 120] on button "Search" at bounding box center [267, 118] width 44 height 20
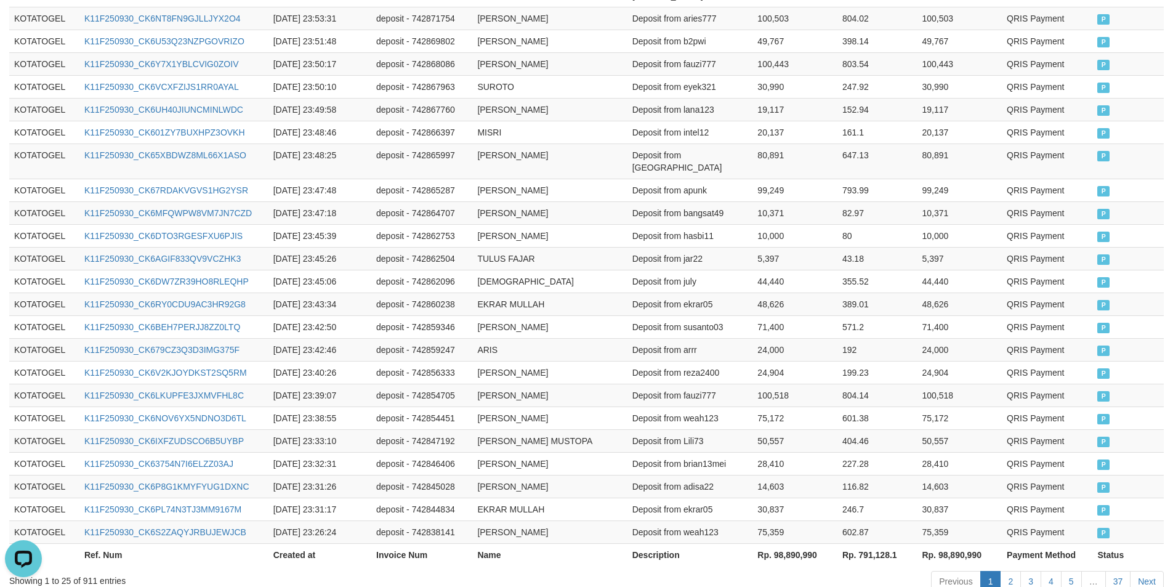
scroll to position [572, 0]
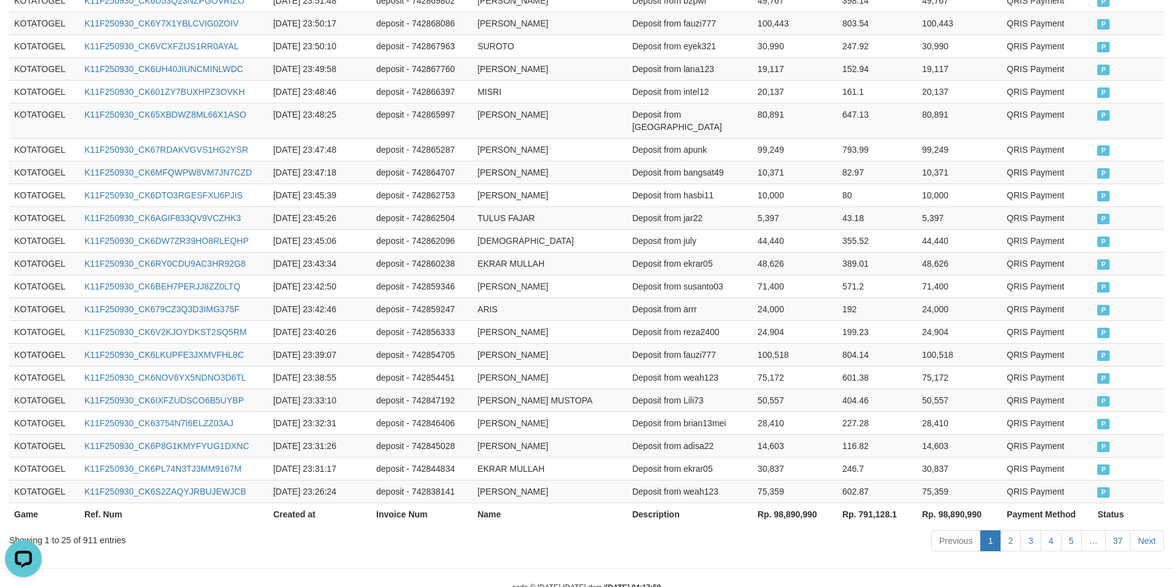
click at [785, 503] on th "Rp. 98,890,990" at bounding box center [795, 514] width 85 height 23
copy th "98,890,990"
click at [785, 503] on th "Rp. 98,890,990" at bounding box center [795, 514] width 85 height 23
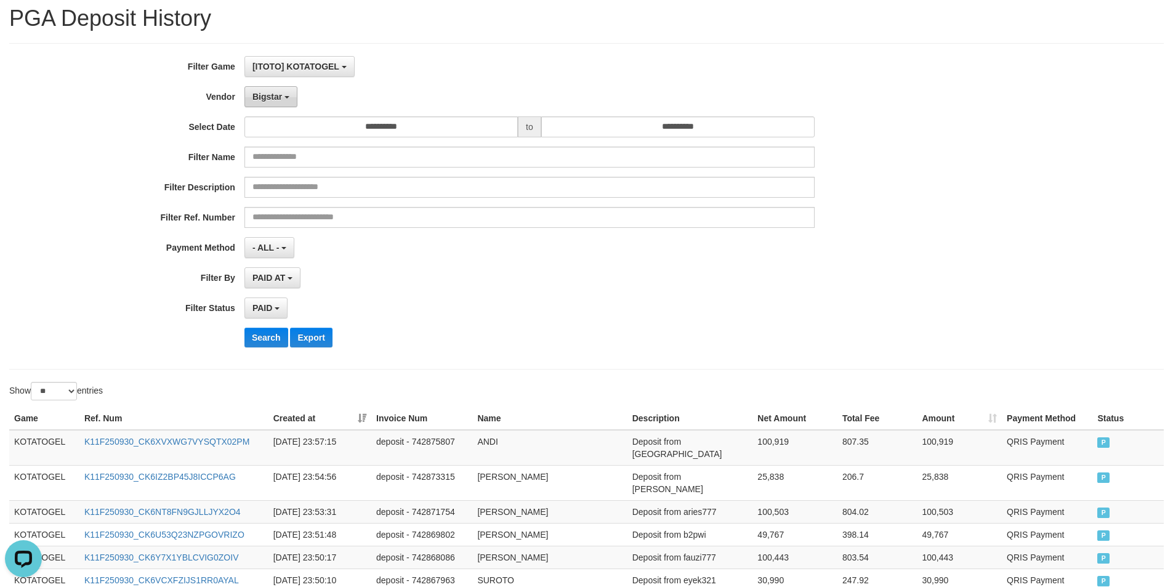
drag, startPoint x: 271, startPoint y: 87, endPoint x: 292, endPoint y: 187, distance: 101.3
click at [272, 90] on button "Bigstar" at bounding box center [271, 96] width 53 height 21
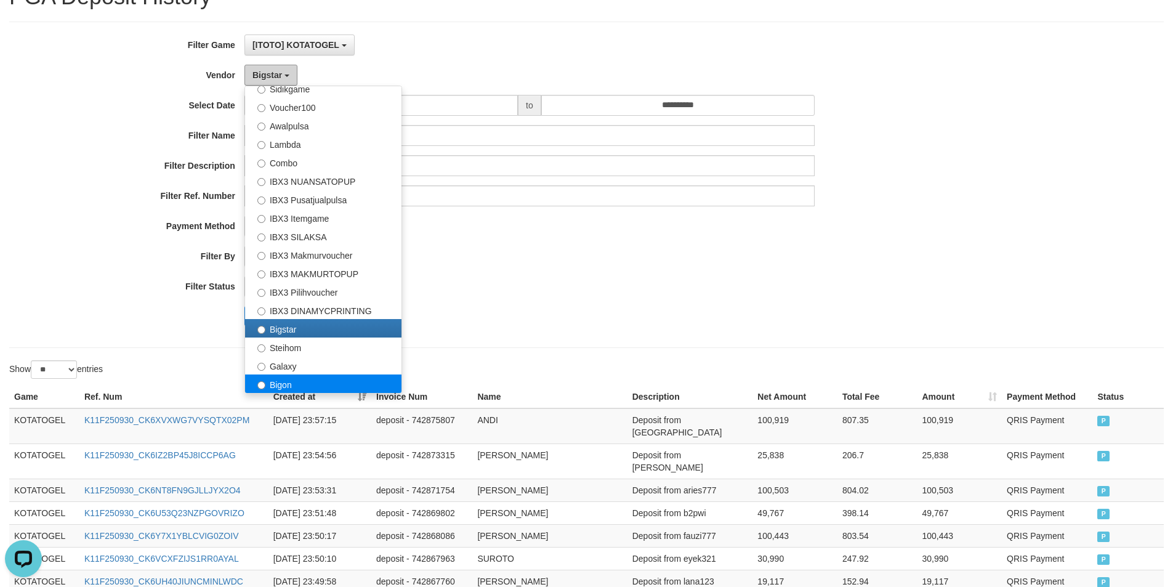
scroll to position [79, 0]
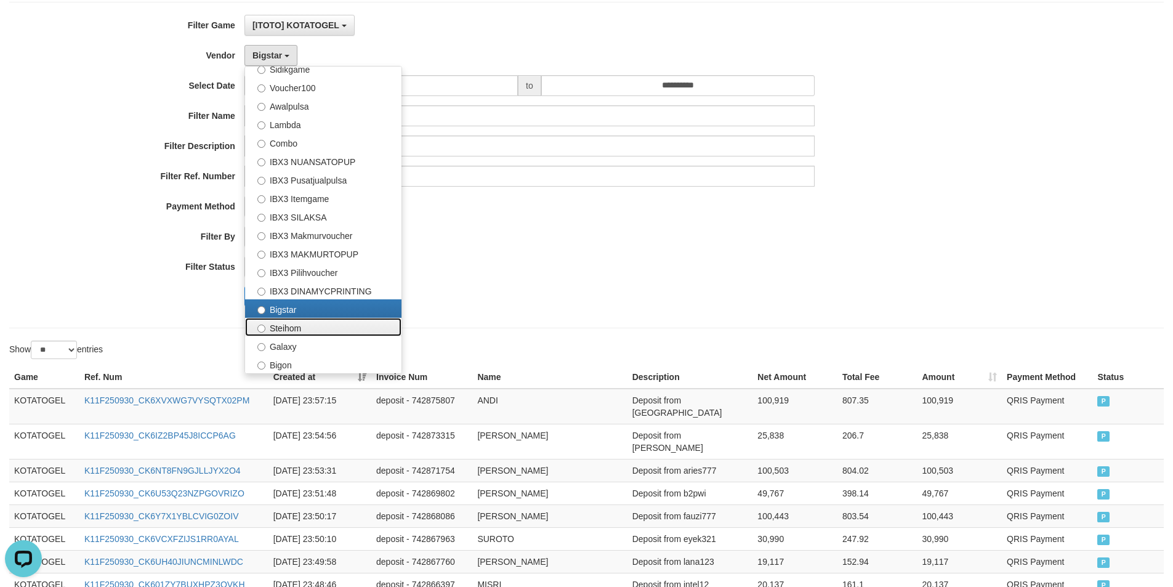
click at [289, 326] on label "Steihom" at bounding box center [323, 327] width 156 height 18
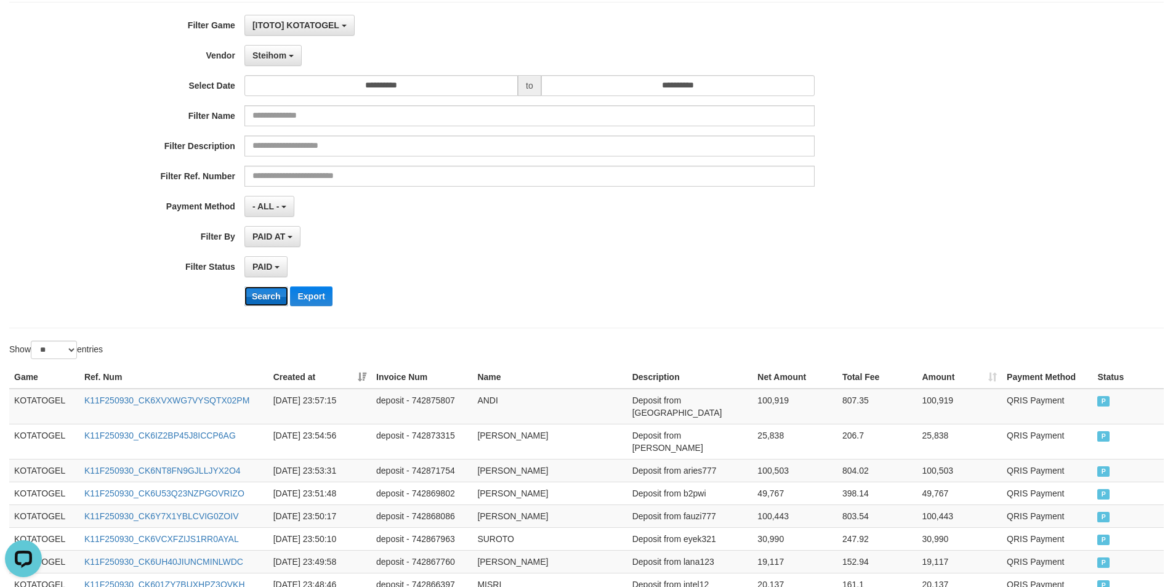
click at [262, 296] on button "Search" at bounding box center [267, 296] width 44 height 20
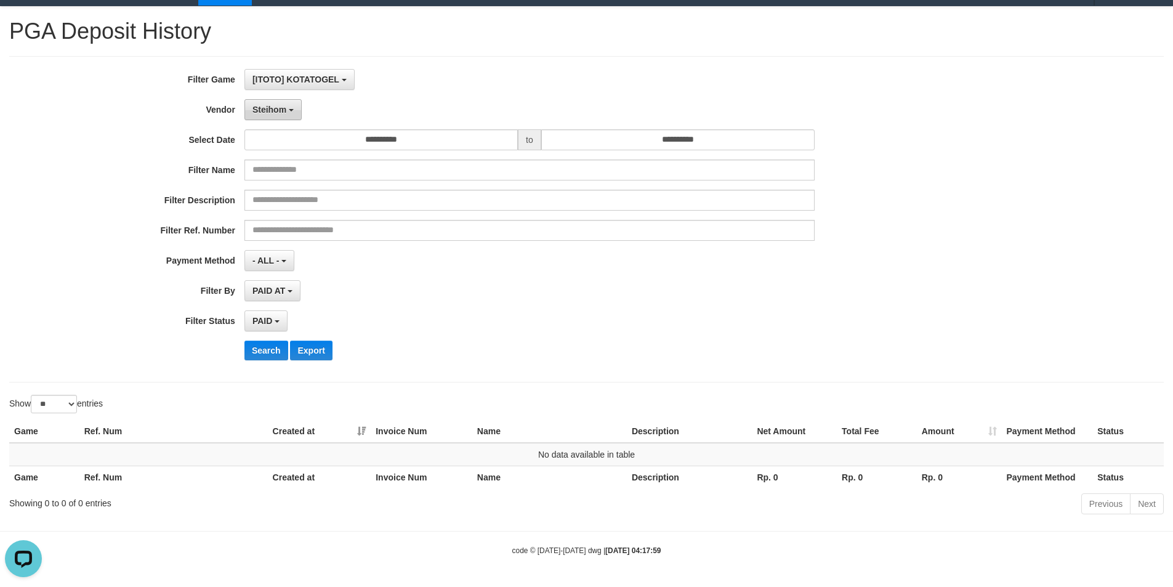
click at [276, 108] on span "Steihom" at bounding box center [270, 110] width 34 height 10
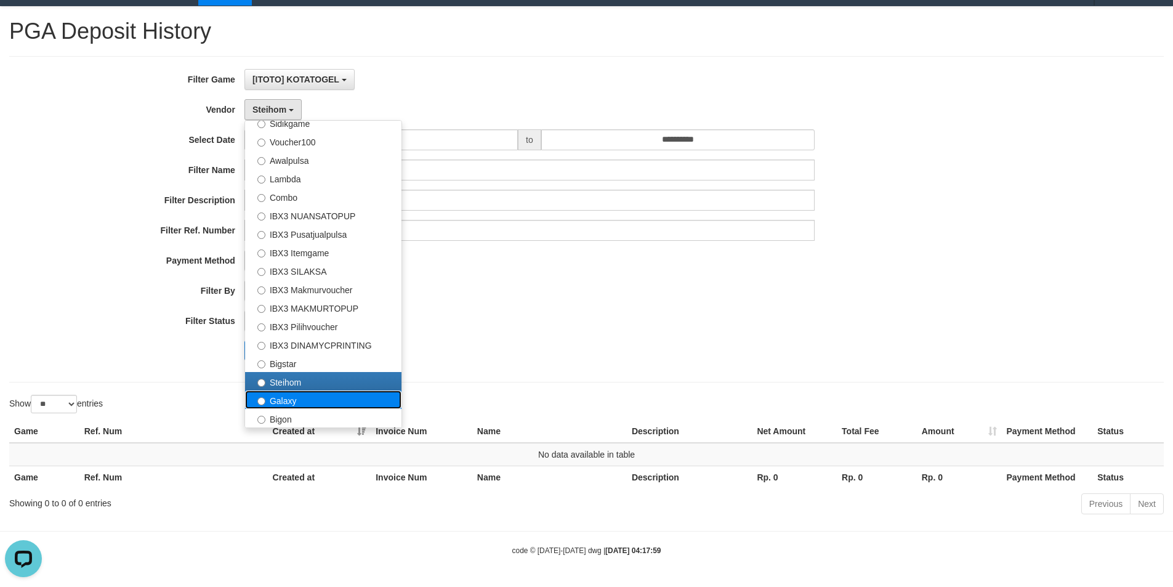
click at [285, 399] on label "Galaxy" at bounding box center [323, 399] width 156 height 18
select select "**********"
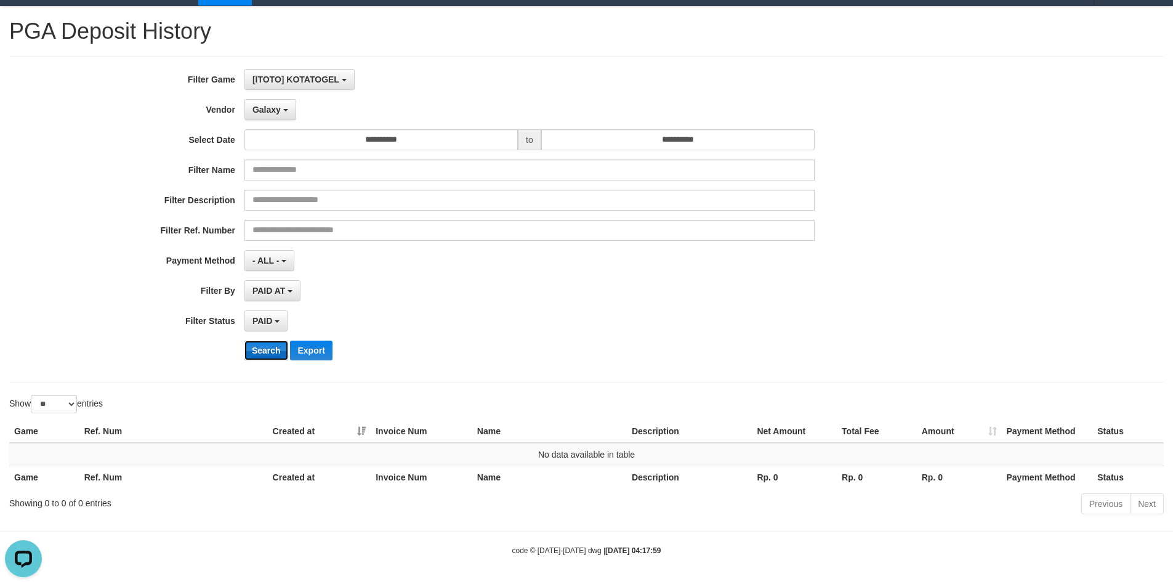
click at [267, 353] on button "Search" at bounding box center [267, 351] width 44 height 20
click at [260, 110] on span "Galaxy" at bounding box center [267, 110] width 28 height 10
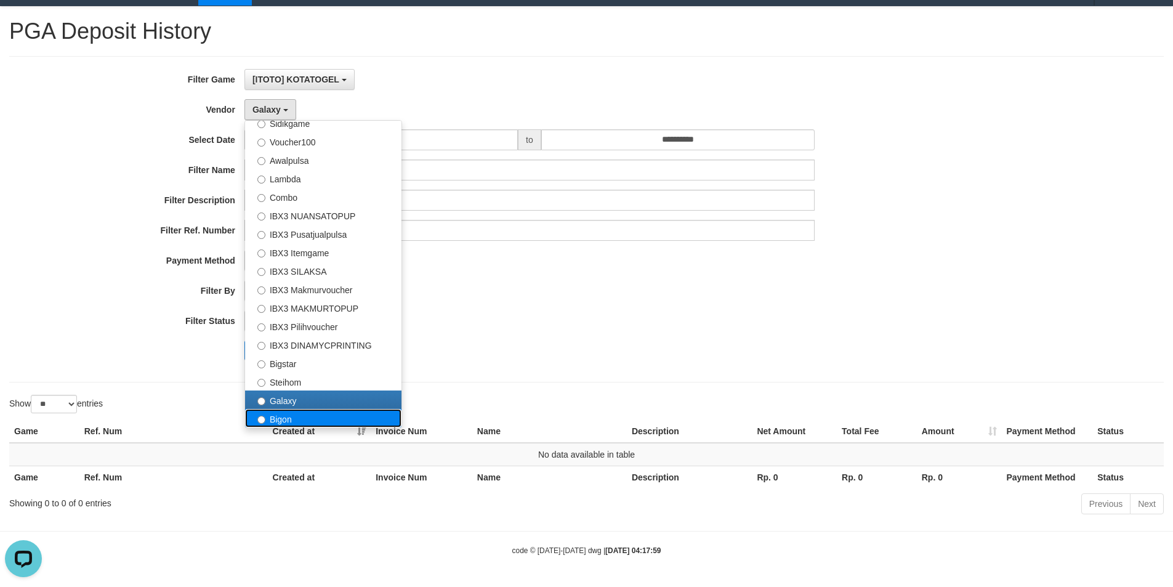
click at [283, 423] on label "Bigon" at bounding box center [323, 418] width 156 height 18
select select "**********"
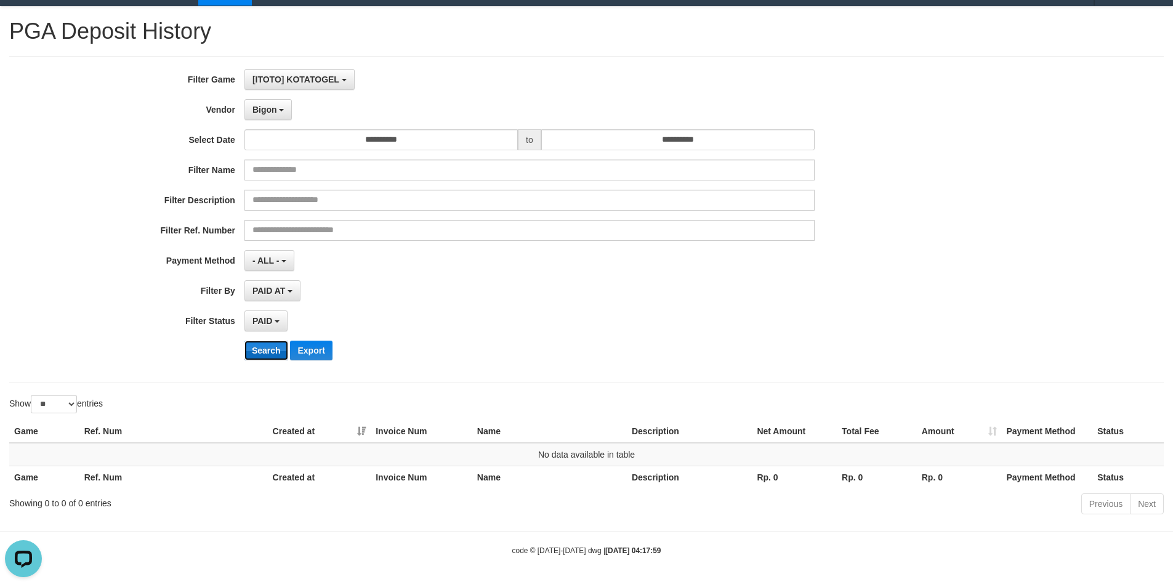
click at [267, 358] on button "Search" at bounding box center [267, 351] width 44 height 20
